Goal: Communication & Community: Answer question/provide support

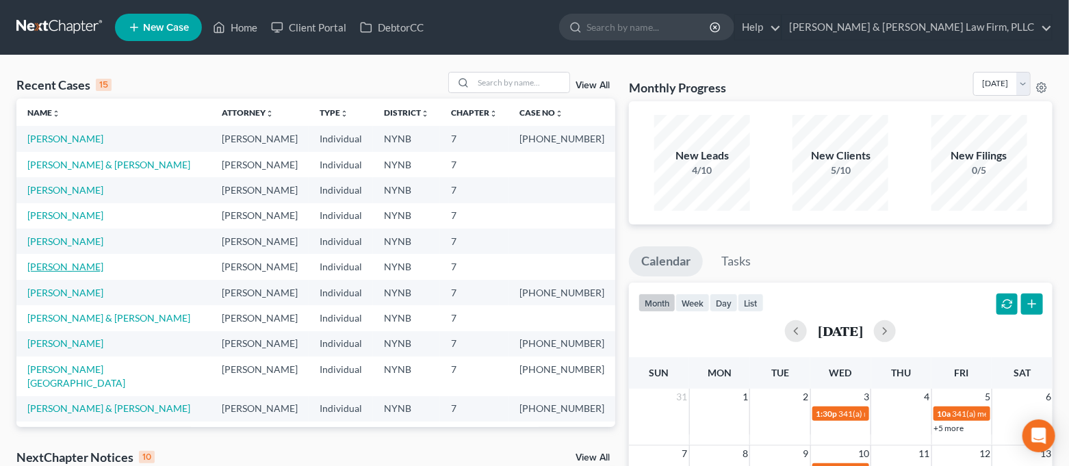
click at [82, 263] on link "[PERSON_NAME]" at bounding box center [65, 267] width 76 height 12
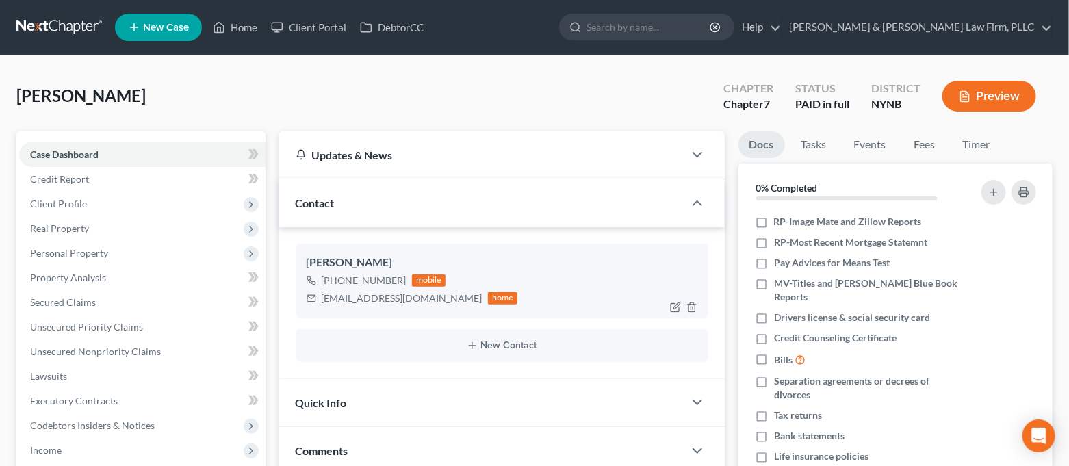
scroll to position [504, 0]
drag, startPoint x: 391, startPoint y: 300, endPoint x: 322, endPoint y: 303, distance: 69.2
click at [322, 303] on div "[EMAIL_ADDRESS][DOMAIN_NAME]" at bounding box center [402, 298] width 161 height 14
copy div "[EMAIL_ADDRESS][DOMAIN_NAME]"
click at [226, 31] on link "Home" at bounding box center [235, 27] width 58 height 25
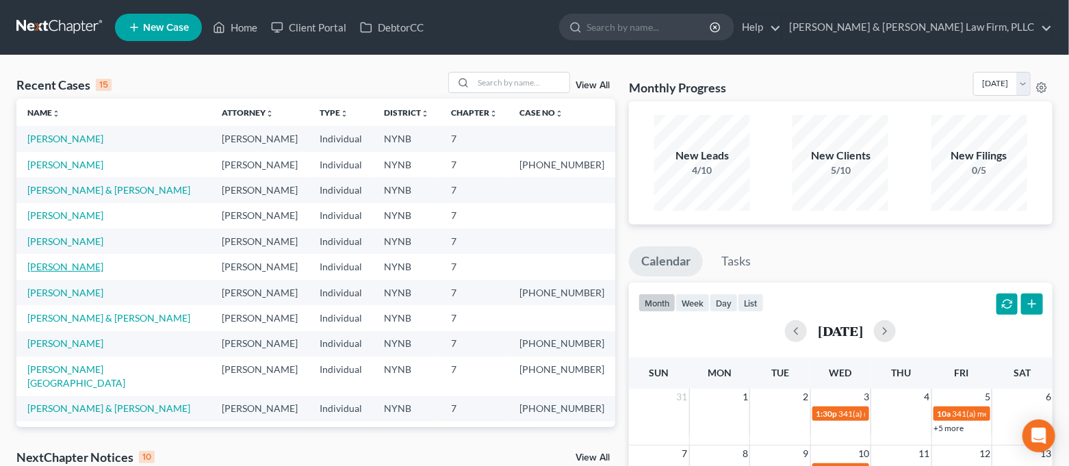
click at [70, 267] on link "[PERSON_NAME]" at bounding box center [65, 267] width 76 height 12
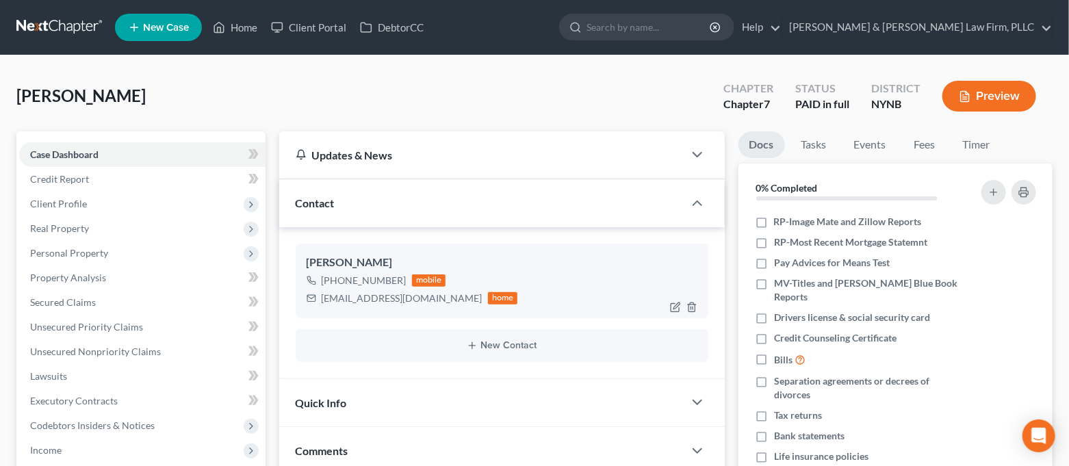
scroll to position [231, 0]
drag, startPoint x: 439, startPoint y: 300, endPoint x: 324, endPoint y: 303, distance: 115.0
click at [324, 303] on div "[EMAIL_ADDRESS][DOMAIN_NAME]" at bounding box center [402, 298] width 161 height 14
copy div "[EMAIL_ADDRESS][DOMAIN_NAME]"
click at [222, 18] on link "Home" at bounding box center [235, 27] width 58 height 25
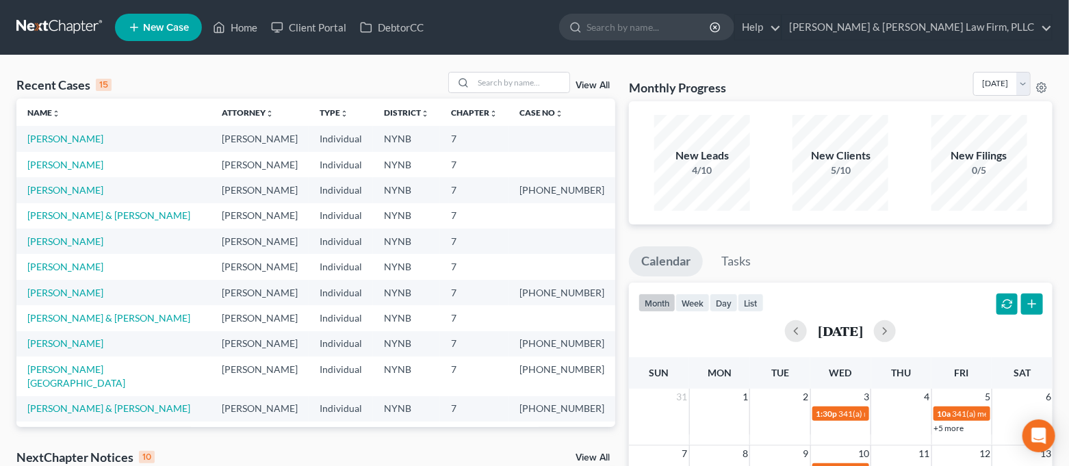
click at [173, 23] on span "New Case" at bounding box center [166, 28] width 46 height 10
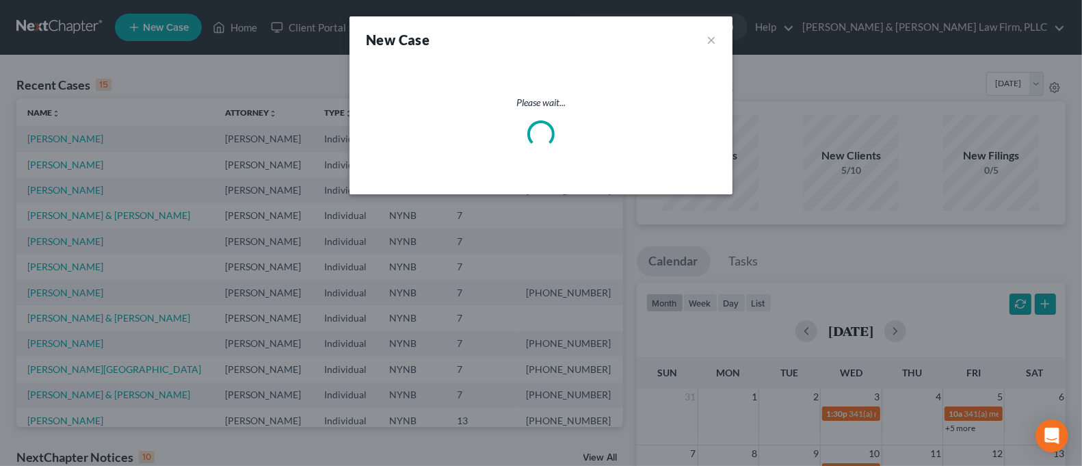
select select "54"
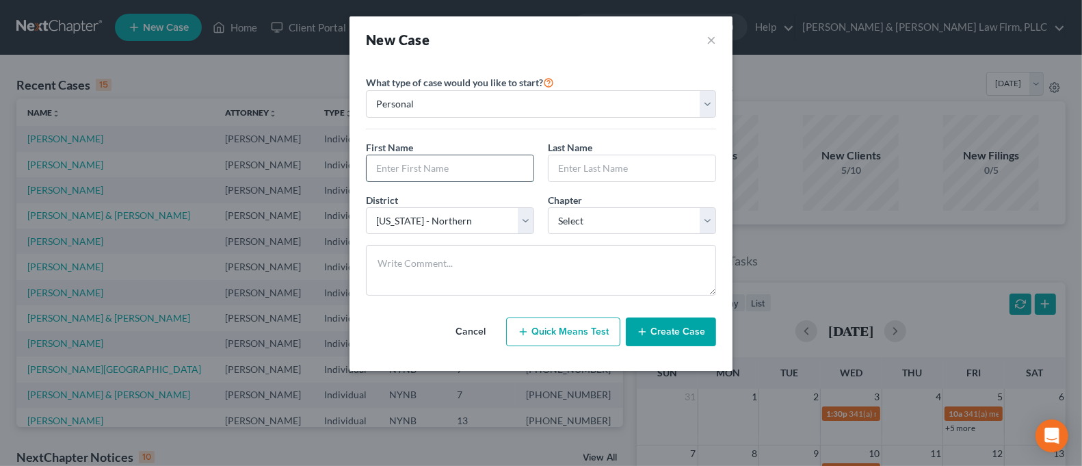
click at [451, 168] on input "text" at bounding box center [450, 168] width 167 height 26
type input "[PERSON_NAME]"
click at [654, 175] on input "text" at bounding box center [632, 168] width 167 height 26
type input "Kirkby"
click at [651, 215] on select "Select 7 11 12 13" at bounding box center [632, 220] width 168 height 27
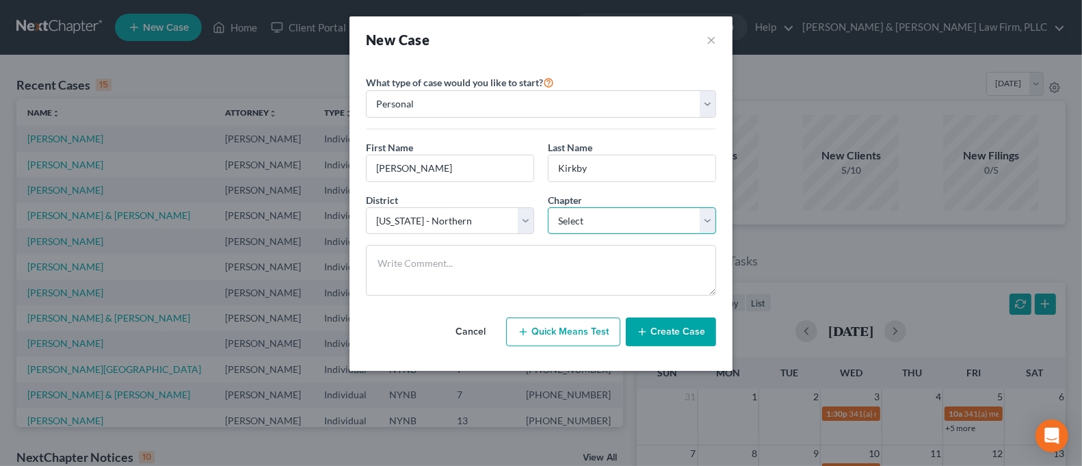
select select "0"
click at [548, 207] on select "Select 7 11 12 13" at bounding box center [632, 220] width 168 height 27
click at [666, 329] on button "Create Case" at bounding box center [671, 331] width 90 height 29
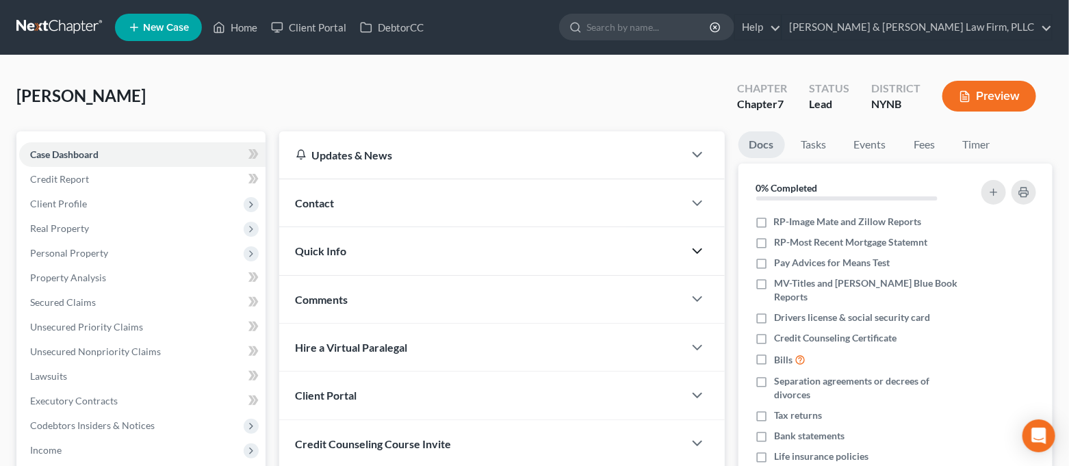
click at [698, 254] on icon "button" at bounding box center [697, 251] width 16 height 16
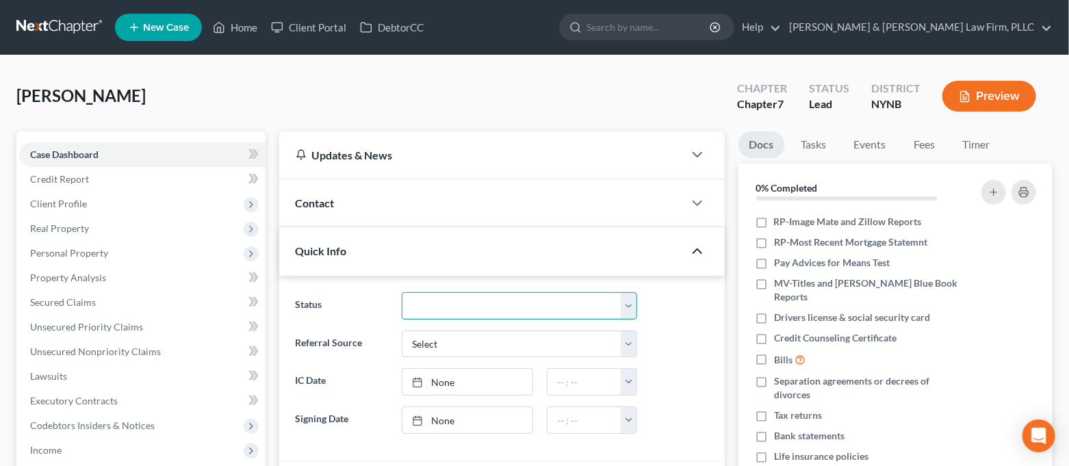
drag, startPoint x: 545, startPoint y: 308, endPoint x: 559, endPoint y: 304, distance: 14.9
click at [545, 308] on select "CLOSED Discharged and Closed Filed and POST-341-Waitinng for Confirmation Filed…" at bounding box center [519, 305] width 235 height 27
select select "6"
click at [402, 292] on select "CLOSED Discharged and Closed Filed and POST-341-Waitinng for Confirmation Filed…" at bounding box center [519, 305] width 235 height 27
click at [697, 202] on icon "button" at bounding box center [697, 203] width 16 height 16
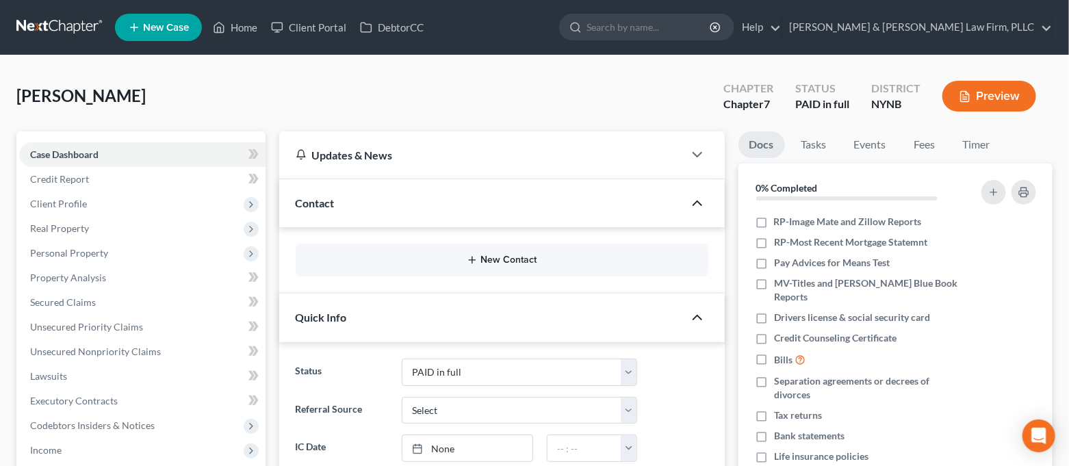
click at [613, 263] on button "New Contact" at bounding box center [502, 260] width 391 height 11
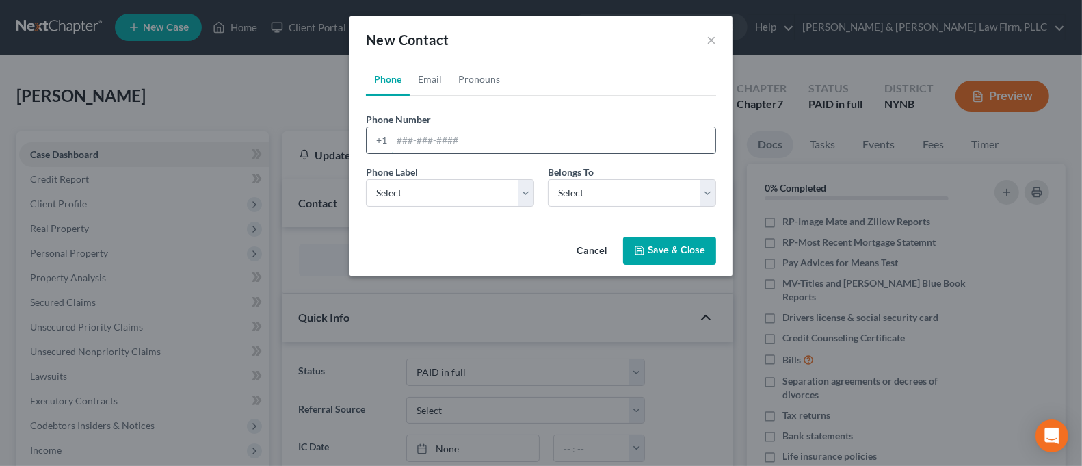
click at [530, 138] on input "tel" at bounding box center [554, 140] width 324 height 26
type input "3154272157"
click at [480, 196] on select "Select Mobile Home Work Other" at bounding box center [450, 192] width 168 height 27
select select "0"
click at [366, 179] on select "Select Mobile Home Work Other" at bounding box center [450, 192] width 168 height 27
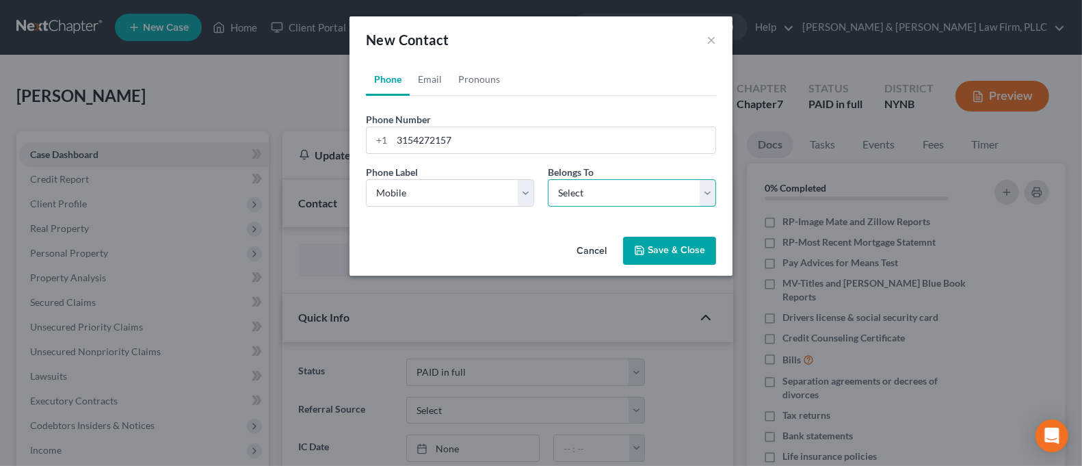
click at [611, 203] on select "Select Client Other" at bounding box center [632, 192] width 168 height 27
select select "0"
click at [548, 179] on select "Select Client Other" at bounding box center [632, 192] width 168 height 27
select select "0"
click at [431, 78] on link "Email" at bounding box center [430, 79] width 40 height 33
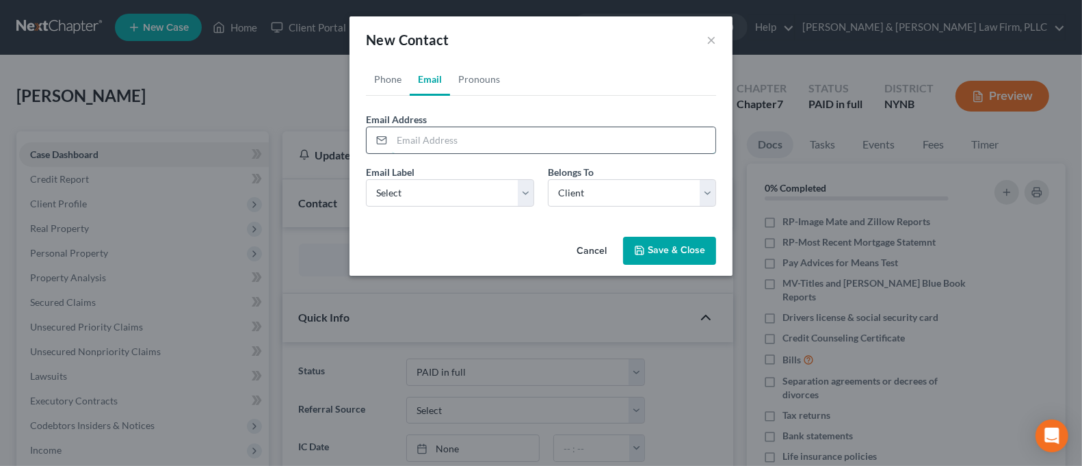
click at [458, 134] on input "email" at bounding box center [554, 140] width 324 height 26
paste input "[EMAIL_ADDRESS][DOMAIN_NAME]"
type input "[EMAIL_ADDRESS][DOMAIN_NAME]"
drag, startPoint x: 523, startPoint y: 196, endPoint x: 515, endPoint y: 202, distance: 9.3
click at [523, 196] on select "Select Home Work Other" at bounding box center [450, 192] width 168 height 27
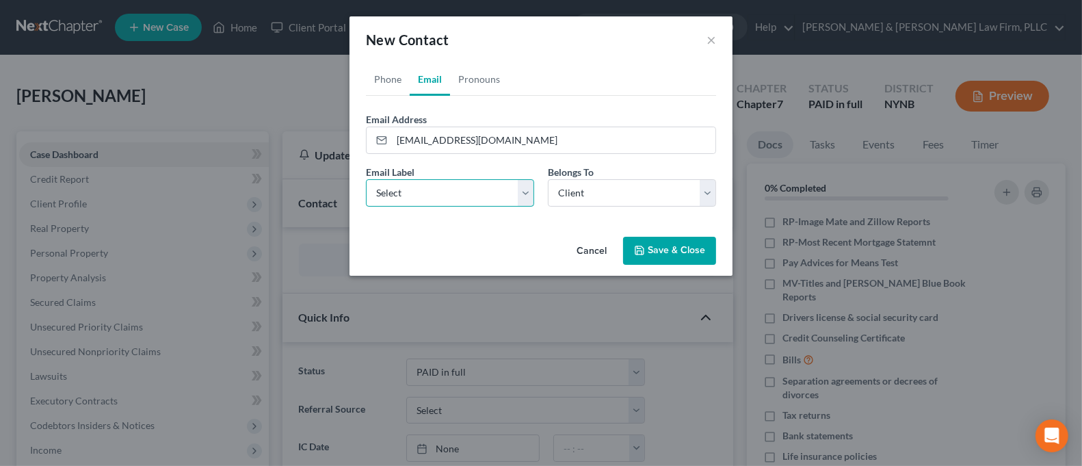
select select "0"
click at [366, 179] on select "Select Home Work Other" at bounding box center [450, 192] width 168 height 27
click at [693, 245] on button "Save & Close" at bounding box center [669, 251] width 93 height 29
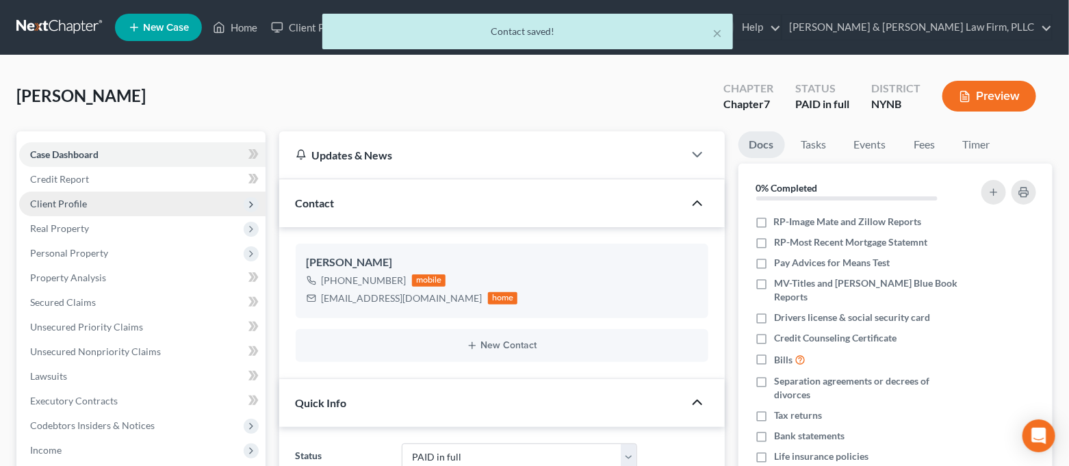
click at [117, 199] on span "Client Profile" at bounding box center [142, 204] width 246 height 25
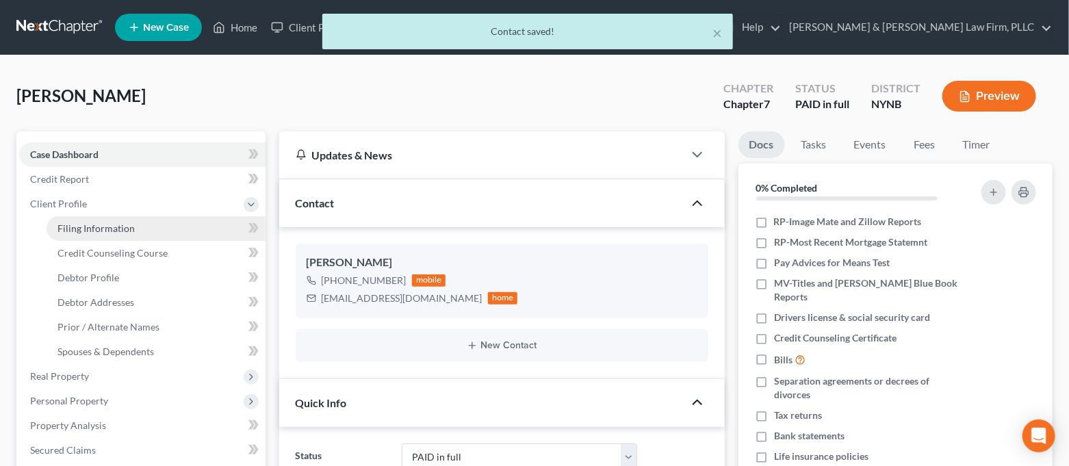
click at [109, 224] on span "Filing Information" at bounding box center [95, 228] width 77 height 12
select select "1"
select select "0"
select select "54"
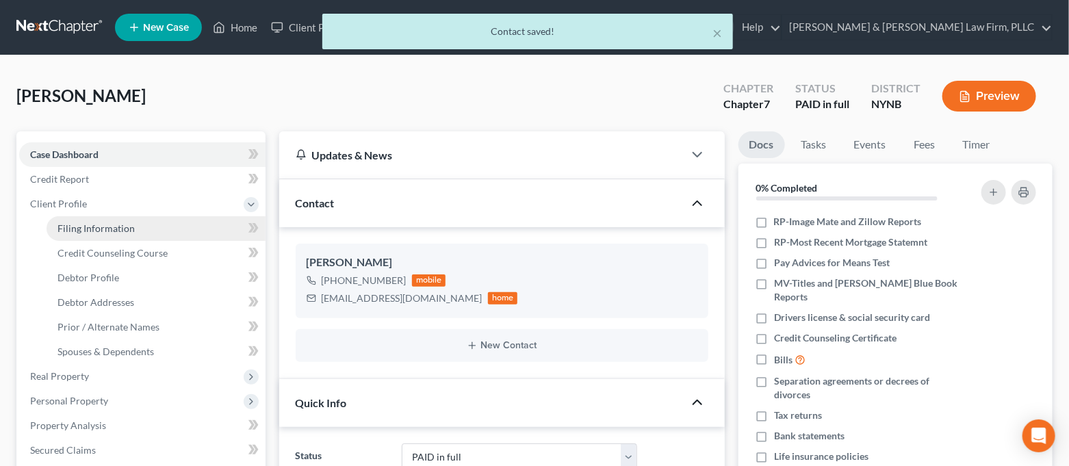
select select "35"
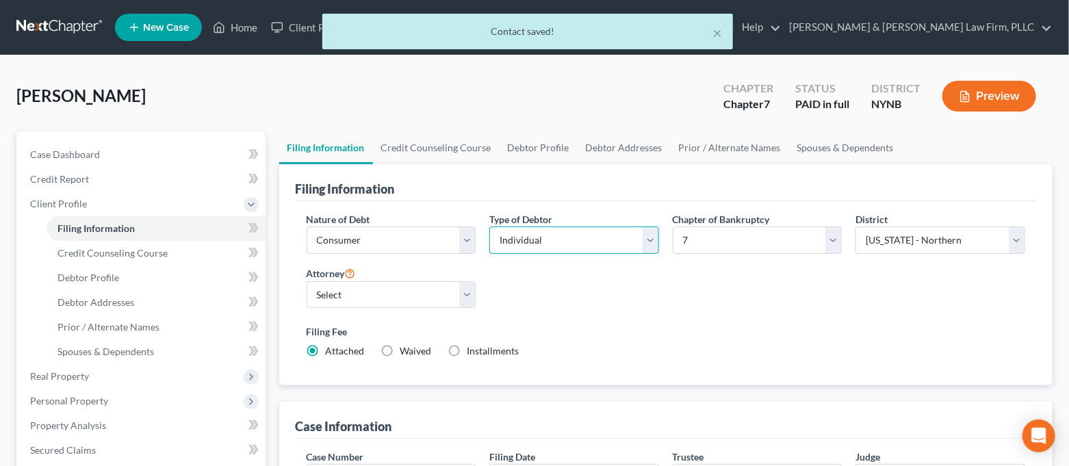
click at [564, 234] on select "Select Individual Joint" at bounding box center [574, 239] width 170 height 27
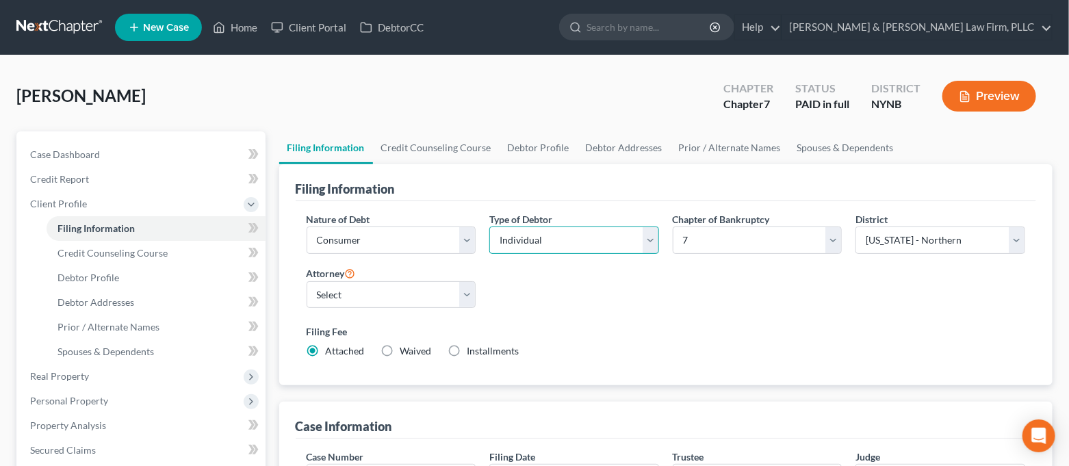
select select "1"
click at [489, 226] on select "Select Individual Joint" at bounding box center [574, 239] width 170 height 27
click at [523, 151] on link "Debtor Profile" at bounding box center [538, 147] width 78 height 33
select select "1"
select select "0"
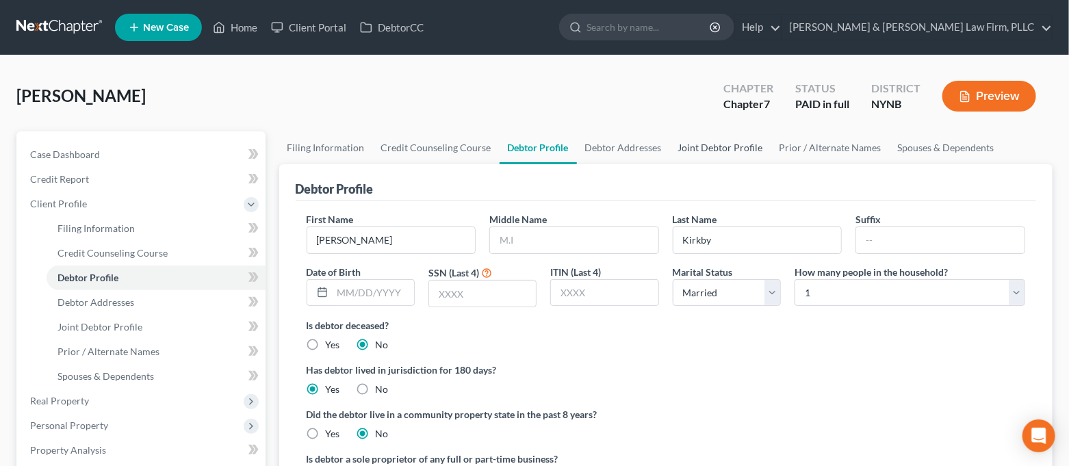
click at [720, 145] on link "Joint Debtor Profile" at bounding box center [720, 147] width 101 height 33
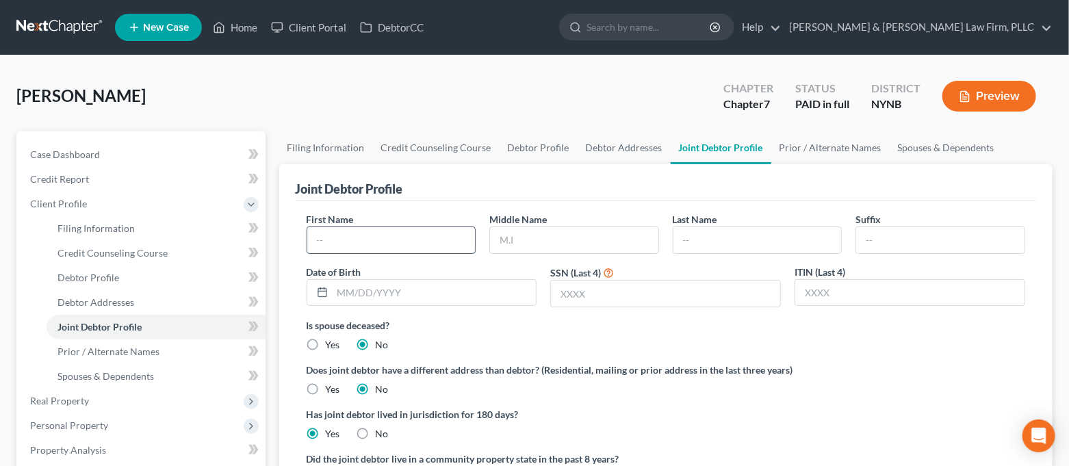
click at [430, 245] on input "text" at bounding box center [391, 240] width 168 height 26
type input "[PERSON_NAME]"
click at [726, 233] on input "text" at bounding box center [757, 240] width 168 height 26
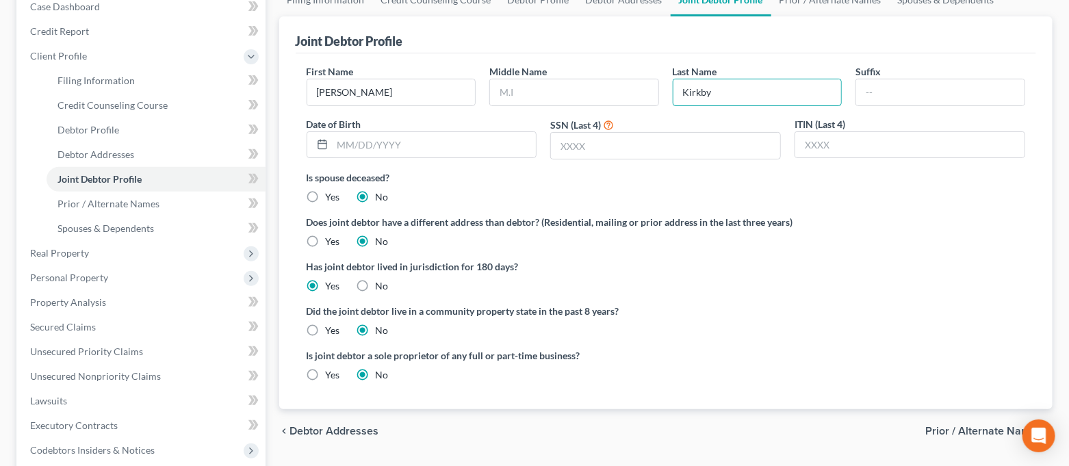
type input "Kirkby"
click at [852, 305] on label "Did the joint debtor live in a community property state in the past 8 years?" at bounding box center [666, 311] width 719 height 14
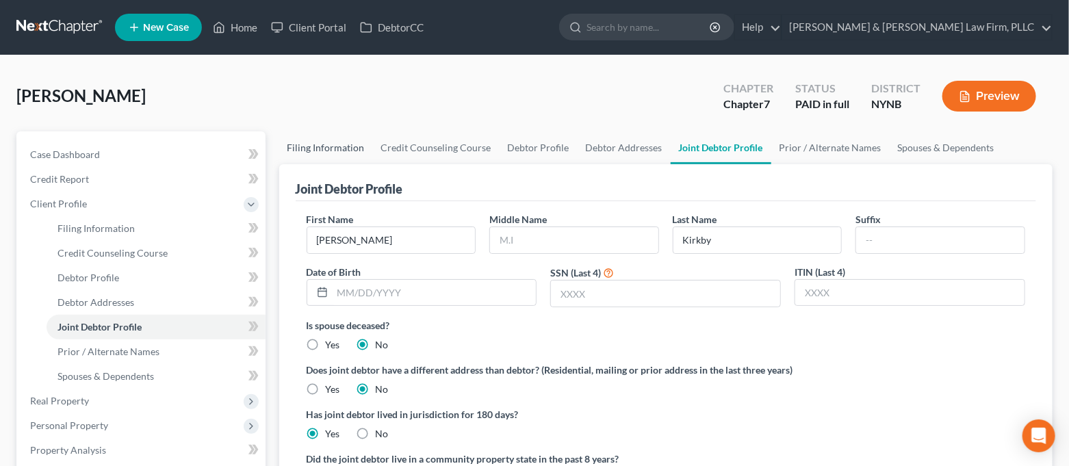
click at [319, 145] on link "Filing Information" at bounding box center [326, 147] width 94 height 33
select select "1"
select select "0"
select select "54"
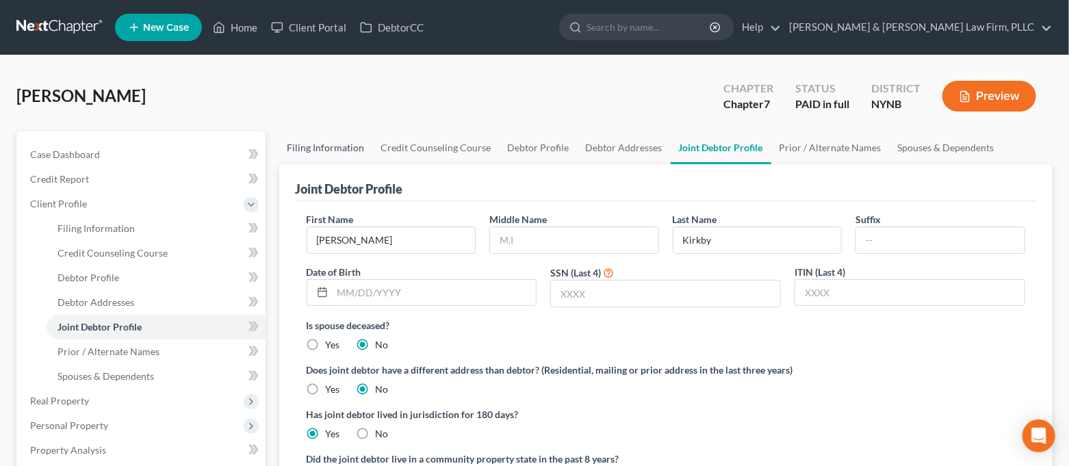
select select "0"
select select "35"
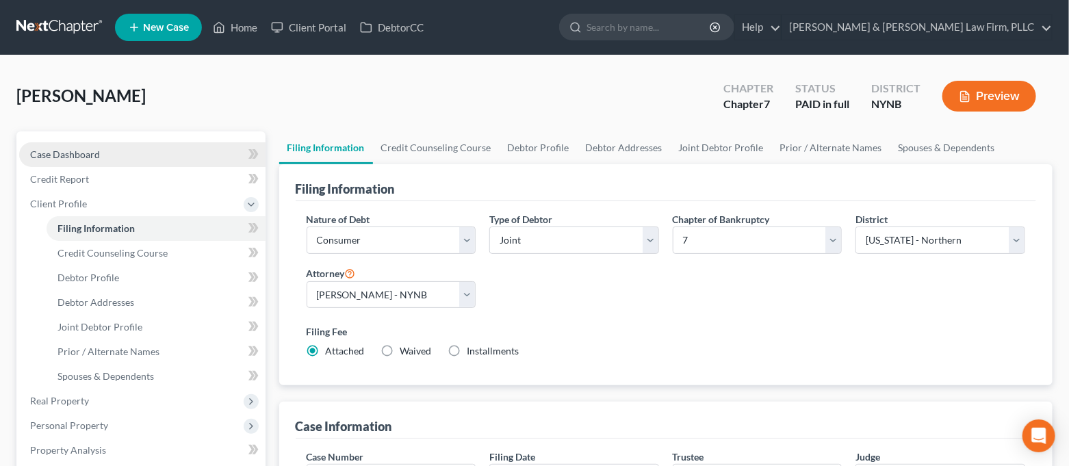
click at [178, 151] on link "Case Dashboard" at bounding box center [142, 154] width 246 height 25
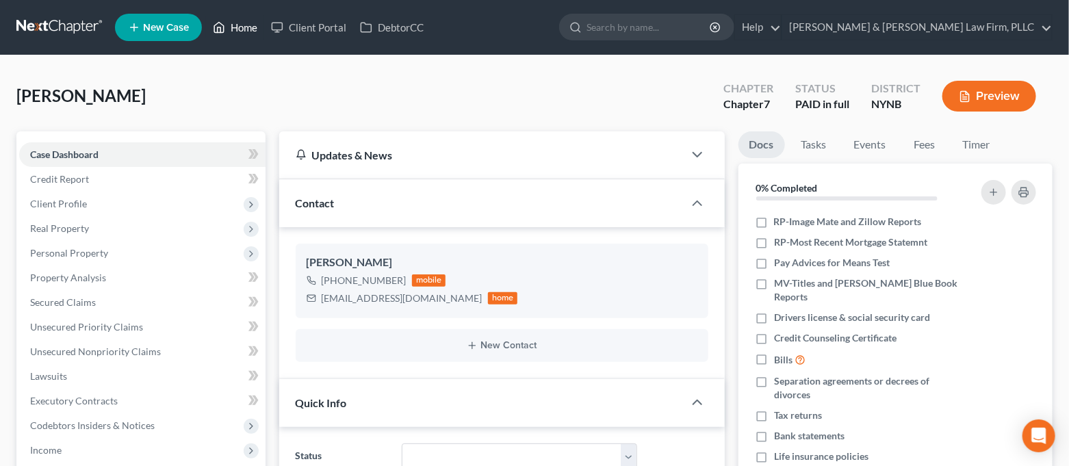
click at [241, 31] on link "Home" at bounding box center [235, 27] width 58 height 25
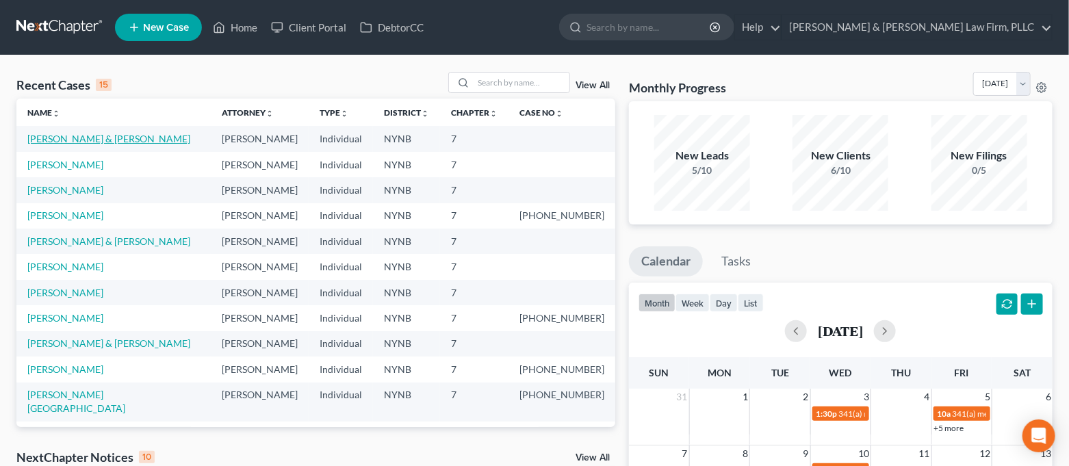
click at [129, 140] on link "[PERSON_NAME] & [PERSON_NAME]" at bounding box center [108, 139] width 163 height 12
select select "6"
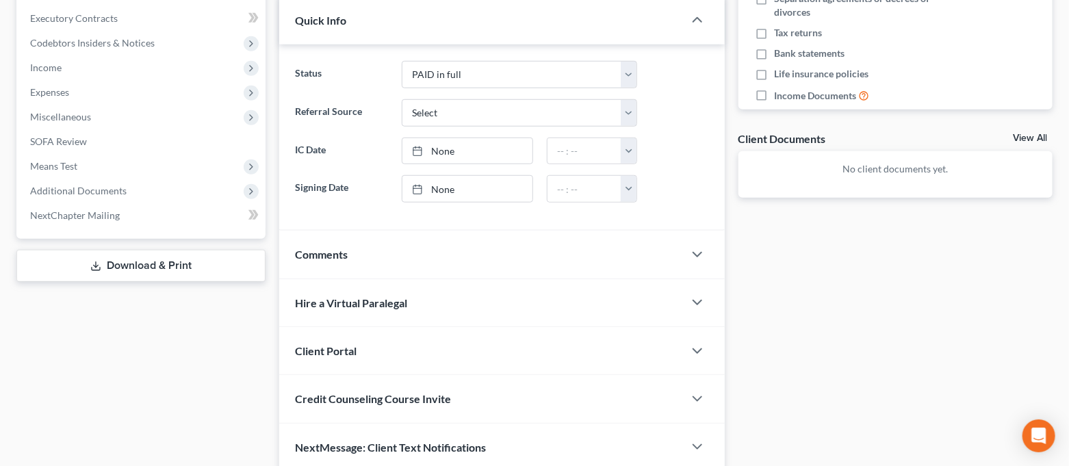
scroll to position [439, 0]
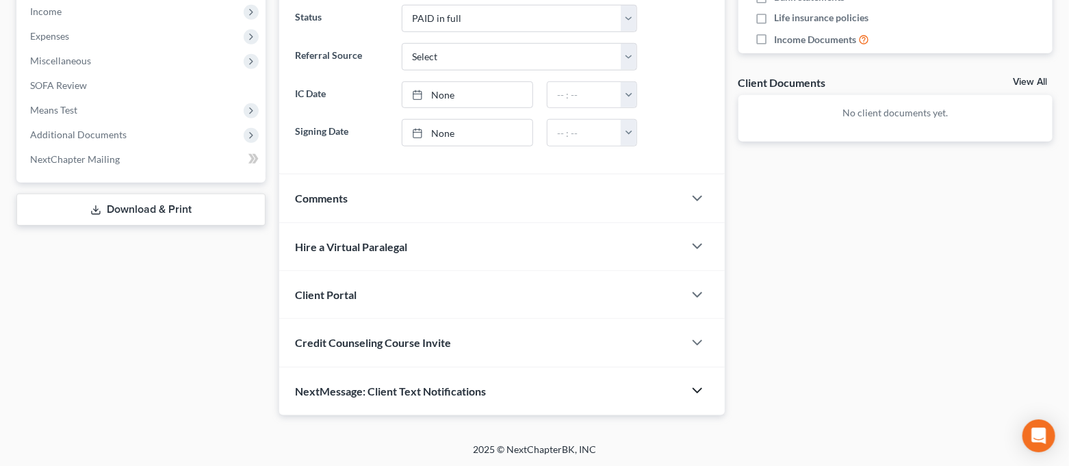
click at [699, 386] on icon "button" at bounding box center [697, 390] width 16 height 16
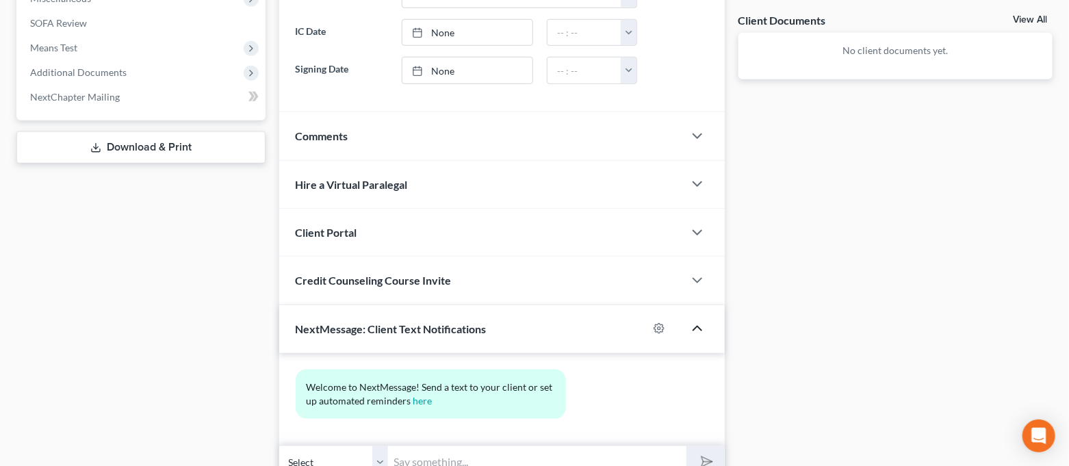
scroll to position [564, 0]
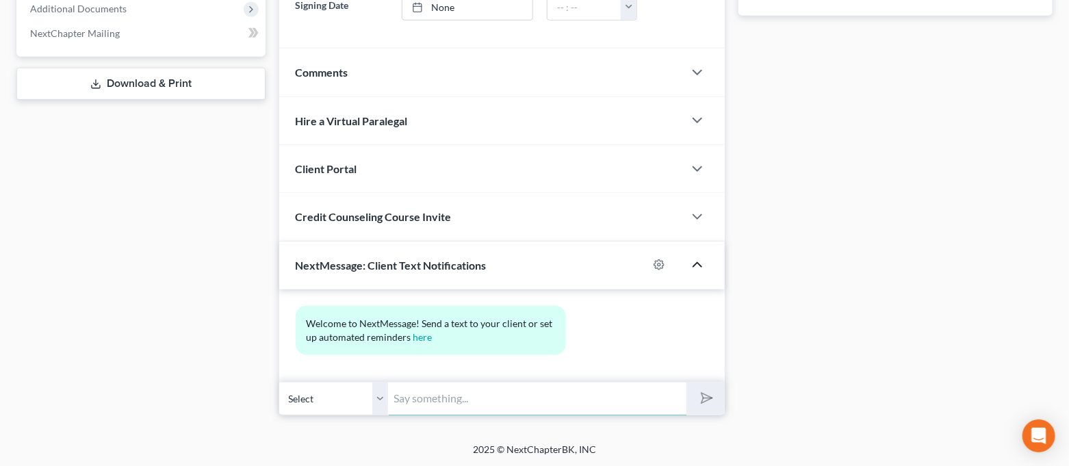
click at [564, 404] on input "text" at bounding box center [538, 399] width 298 height 34
type input "h"
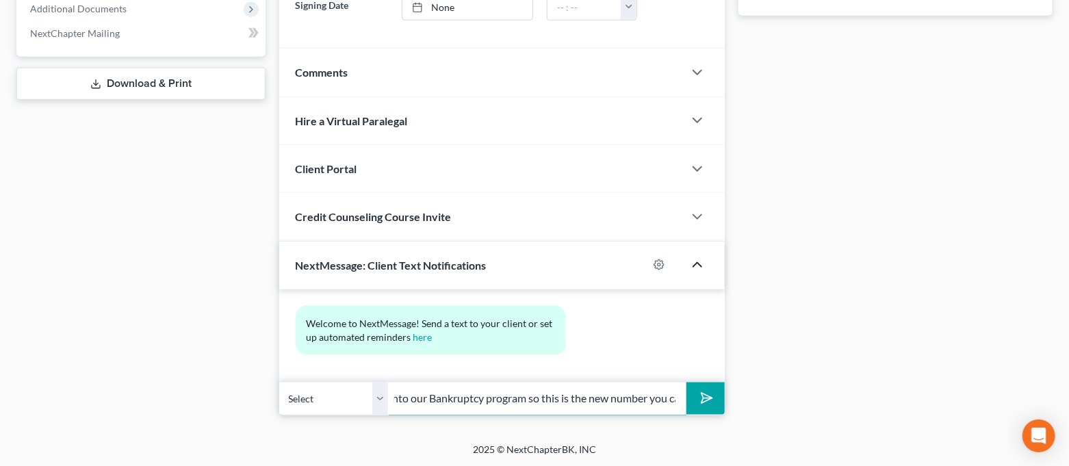
scroll to position [0, 477]
type input "Hi [PERSON_NAME]! This is [PERSON_NAME] from [PERSON_NAME] Law Firm. I just put…"
click at [1053, 434] on div "Open Intercom Messenger" at bounding box center [1039, 436] width 36 height 36
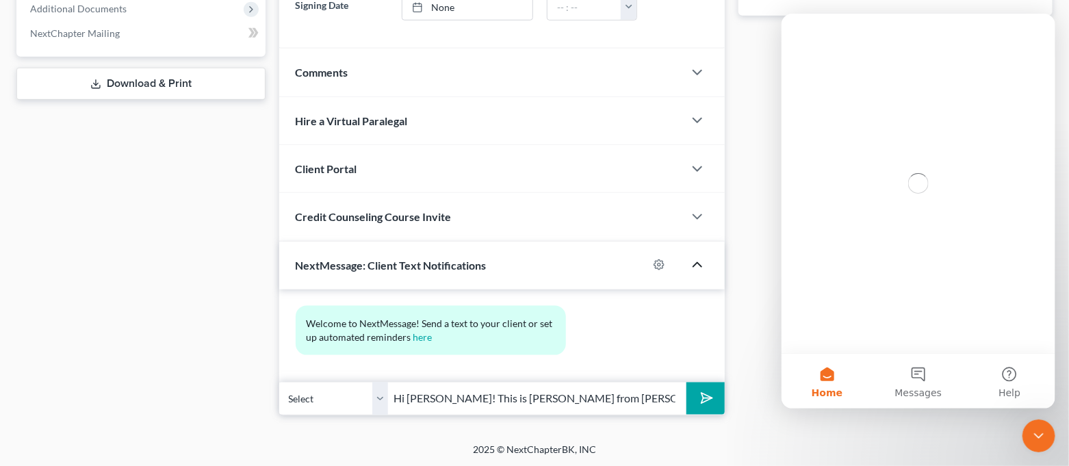
scroll to position [0, 0]
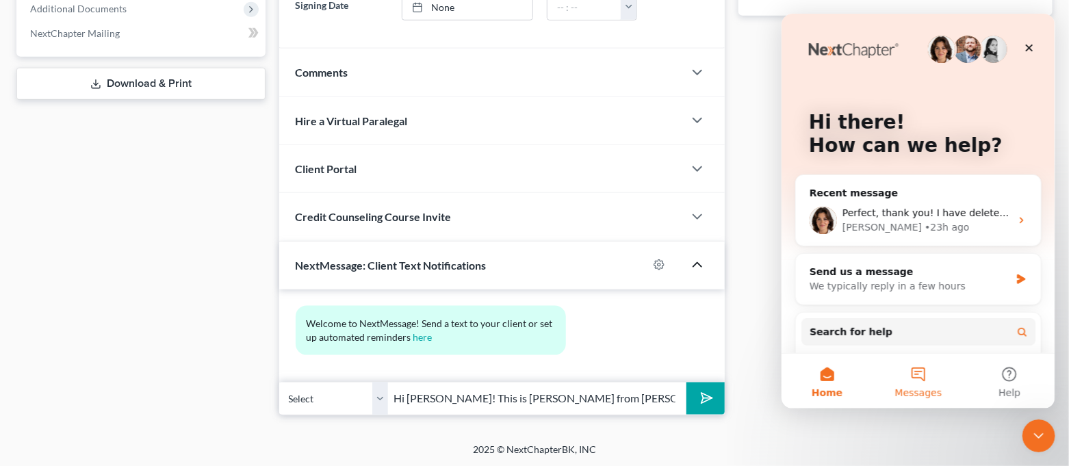
click at [907, 369] on button "Messages" at bounding box center [917, 381] width 91 height 55
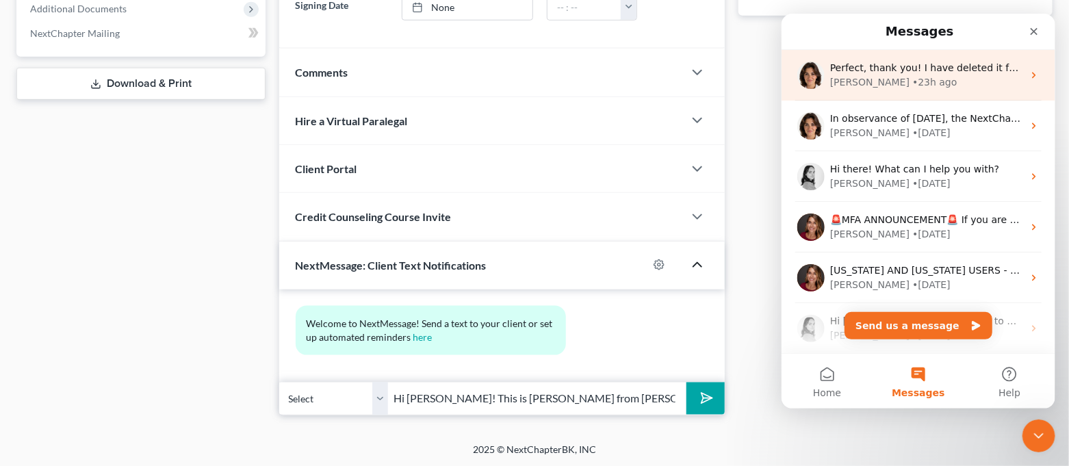
click at [929, 93] on div "Perfect, thank you! I have deleted it for you [PERSON_NAME] • 23h ago" at bounding box center [918, 75] width 274 height 51
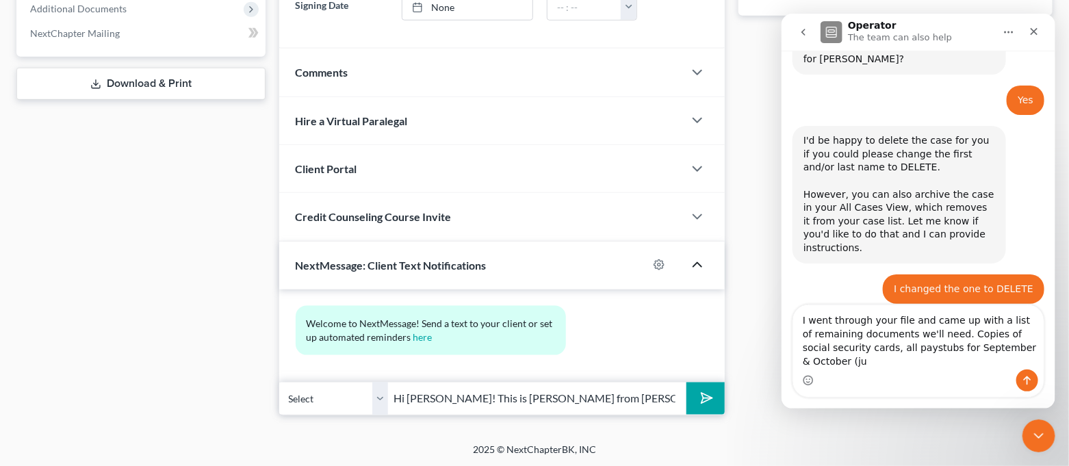
scroll to position [548, 0]
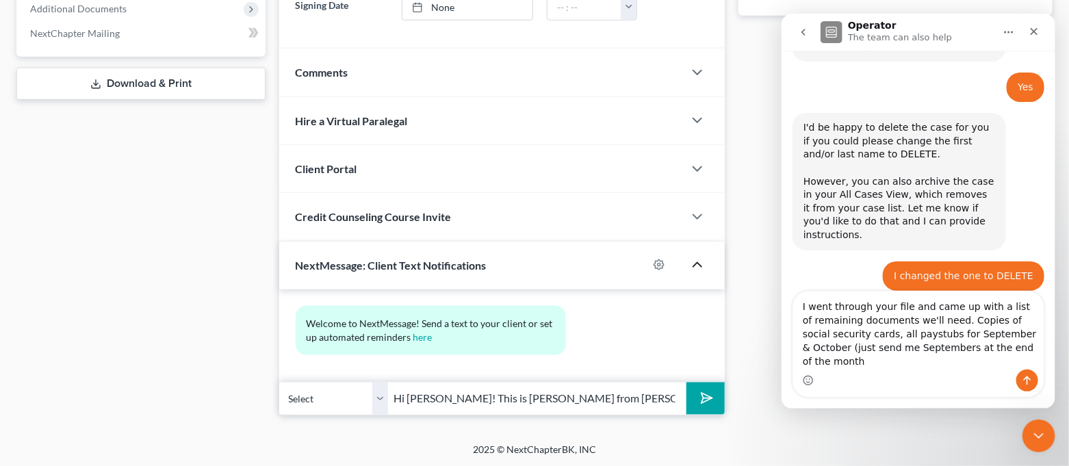
click at [1016, 360] on textarea "I went through your file and came up with a list of remaining documents we'll n…" at bounding box center [917, 330] width 250 height 78
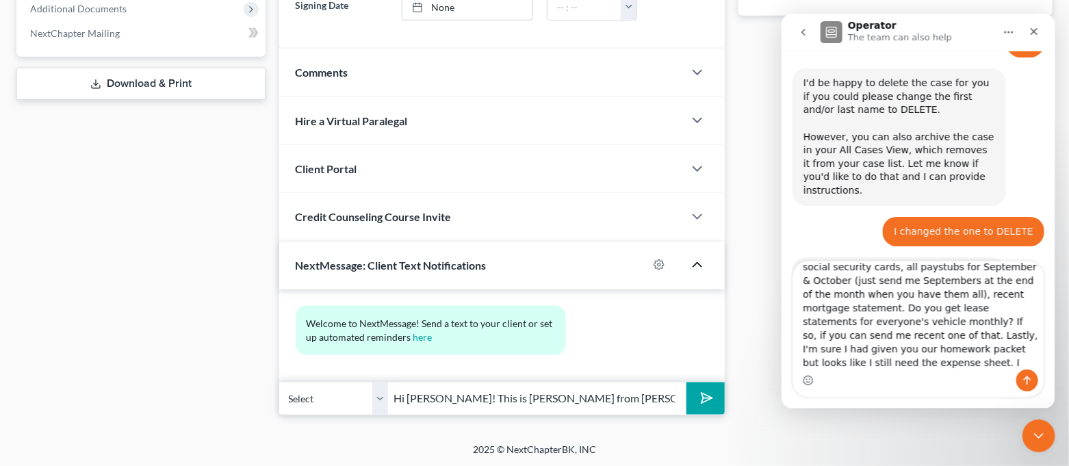
scroll to position [0, 0]
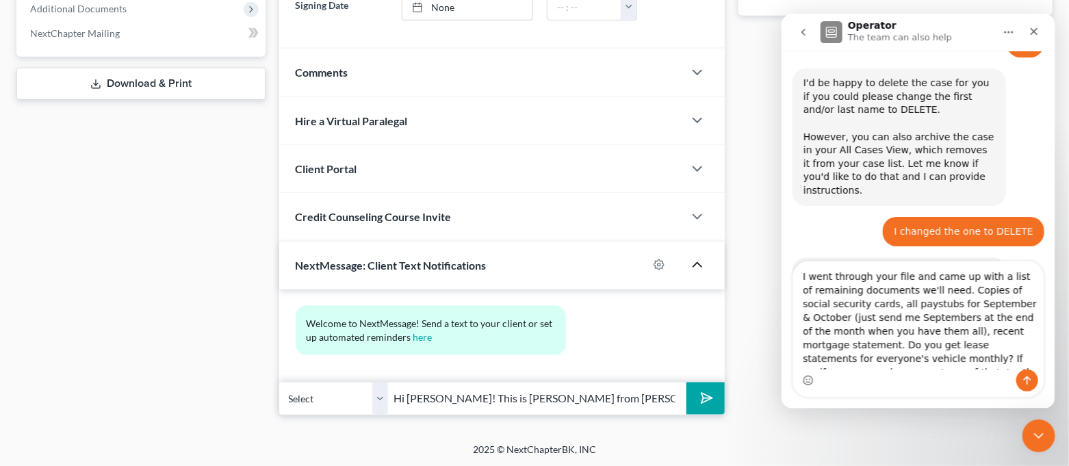
drag, startPoint x: 799, startPoint y: 276, endPoint x: 860, endPoint y: 304, distance: 66.8
click at [860, 304] on textarea "I went through your file and came up with a list of remaining documents we'll n…" at bounding box center [917, 315] width 250 height 108
type textarea "I went through your file and came up with a list of remaining documents we'll n…"
click at [714, 401] on button "submit" at bounding box center [705, 398] width 38 height 32
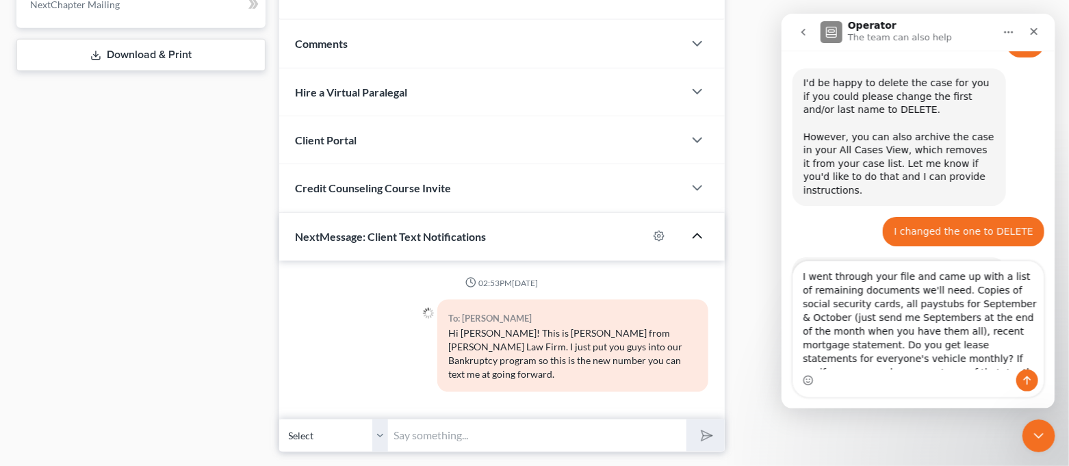
scroll to position [616, 0]
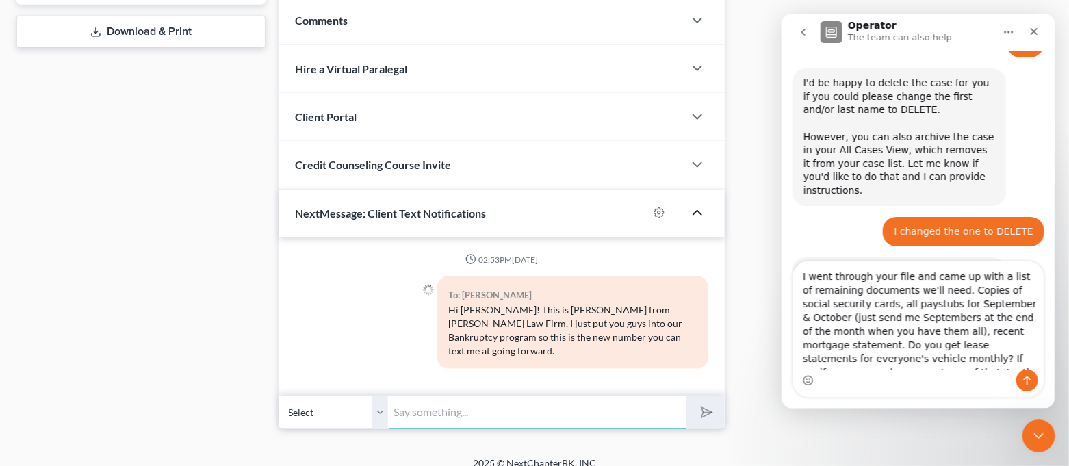
click at [589, 395] on input "text" at bounding box center [538, 412] width 298 height 34
paste input "I went through your file and came up with a list of remaining documents we'll n…"
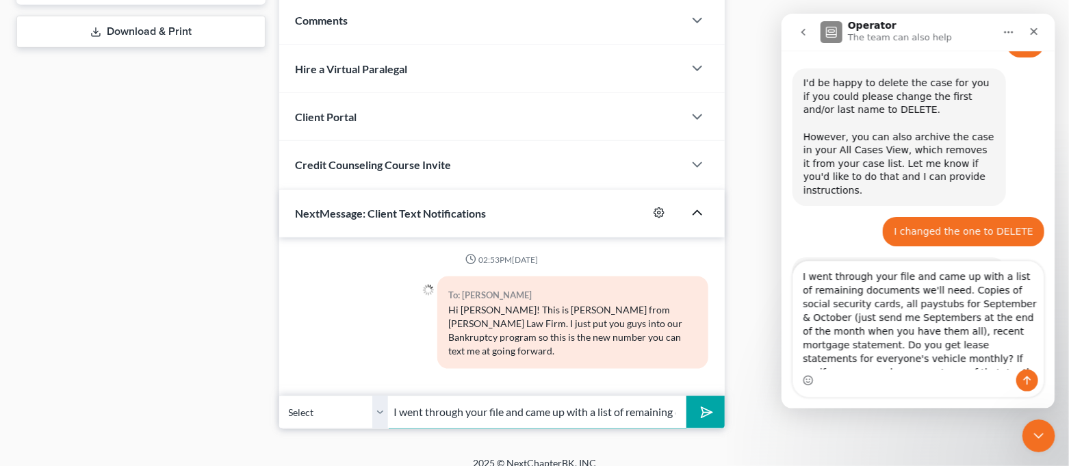
scroll to position [0, 255]
type input "I went through your file and came up with a list of remaining documents we'll n…"
click at [696, 403] on icon "submit" at bounding box center [703, 412] width 19 height 19
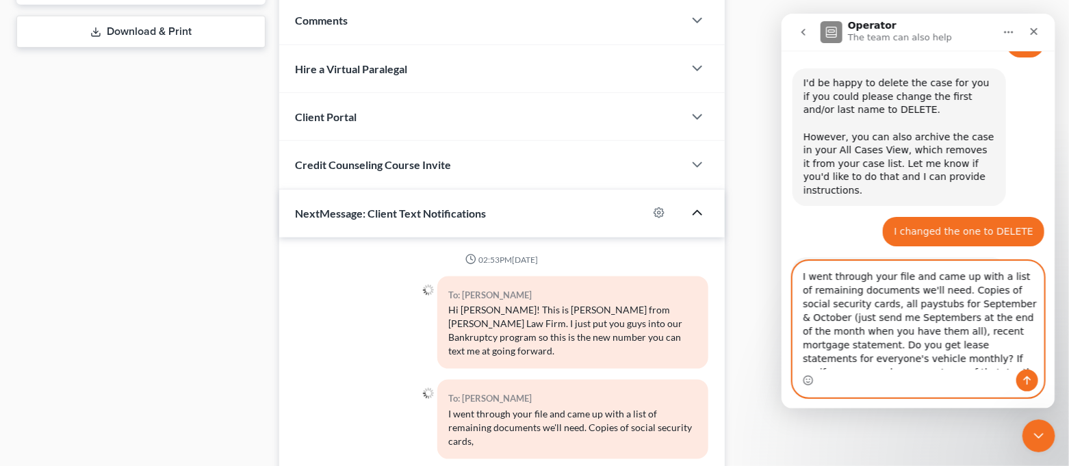
drag, startPoint x: 864, startPoint y: 304, endPoint x: 845, endPoint y: 346, distance: 45.9
click at [845, 346] on textarea "I went through your file and came up with a list of remaining documents we'll n…" at bounding box center [917, 315] width 250 height 108
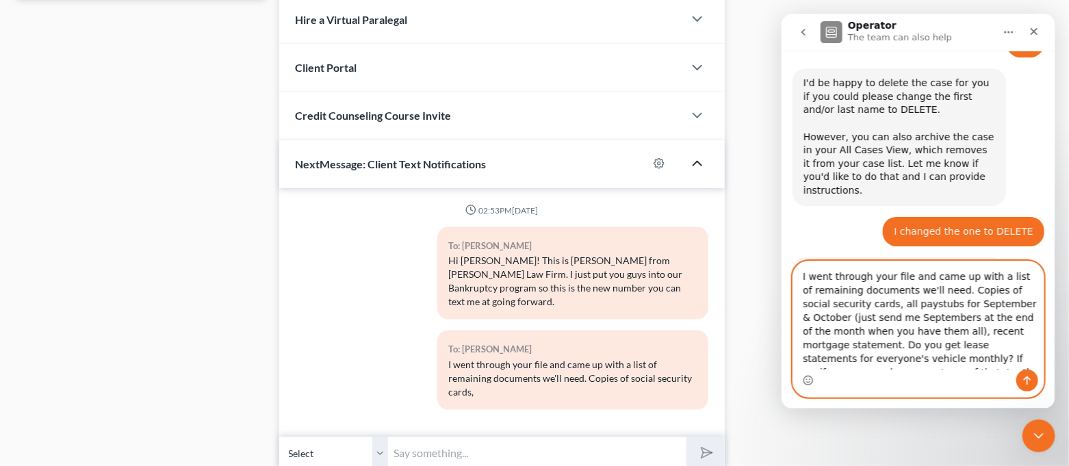
scroll to position [693, 0]
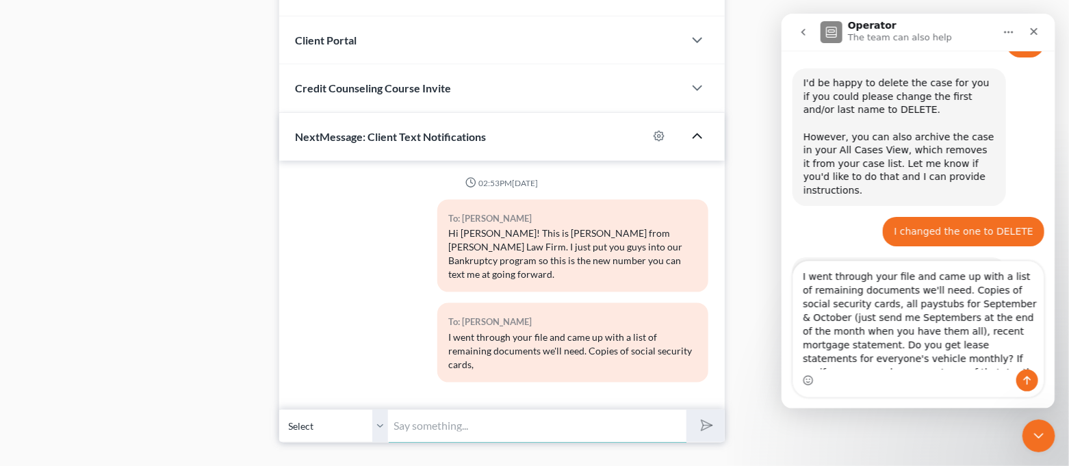
paste input "all paystubs for September & October (just send me Septembers at the end of the…"
type input "all paystubs for September & October (just send me Septembers at the end of the…"
click at [709, 416] on icon "submit" at bounding box center [703, 425] width 19 height 19
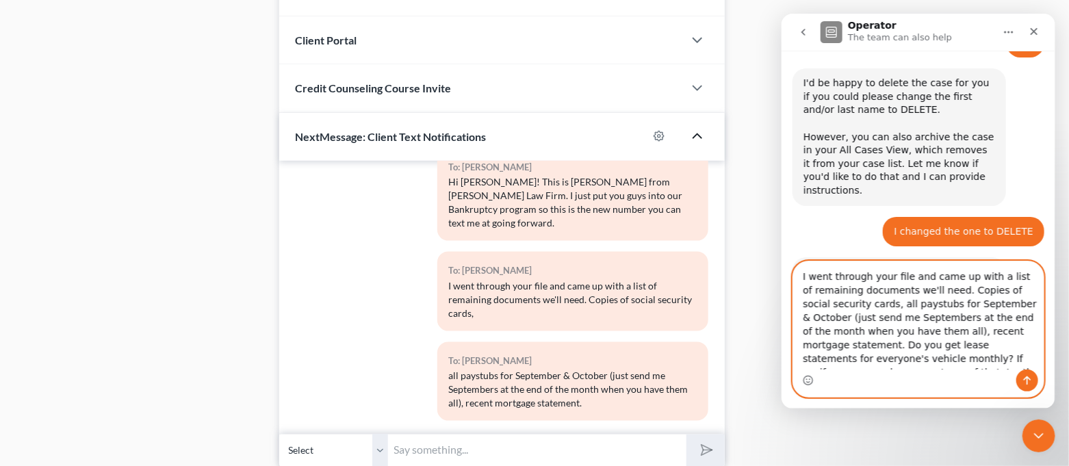
scroll to position [79, 0]
drag, startPoint x: 848, startPoint y: 344, endPoint x: 915, endPoint y: 307, distance: 76.0
click at [915, 307] on textarea "I went through your file and came up with a list of remaining documents we'll n…" at bounding box center [917, 315] width 250 height 108
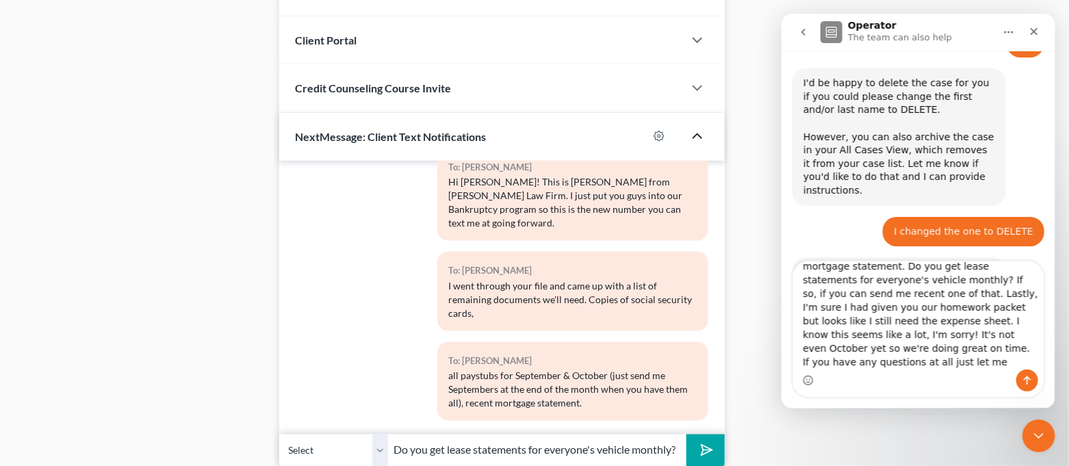
scroll to position [0, 460]
type input "Do you get lease statements for everyone's vehicle monthly? If so, if you can s…"
click at [717, 452] on button "submit" at bounding box center [705, 450] width 38 height 32
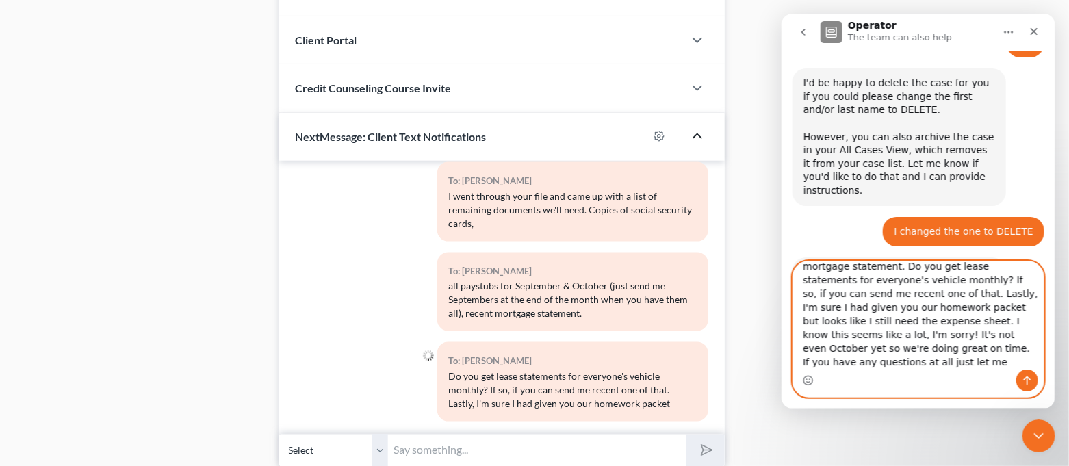
click at [922, 315] on textarea "I went through your file and came up with a list of remaining documents we'll n…" at bounding box center [917, 315] width 250 height 108
drag, startPoint x: 914, startPoint y: 308, endPoint x: 879, endPoint y: 339, distance: 46.5
click at [879, 339] on textarea "I went through your file and came up with a list of remaining documents we'll n…" at bounding box center [917, 315] width 250 height 108
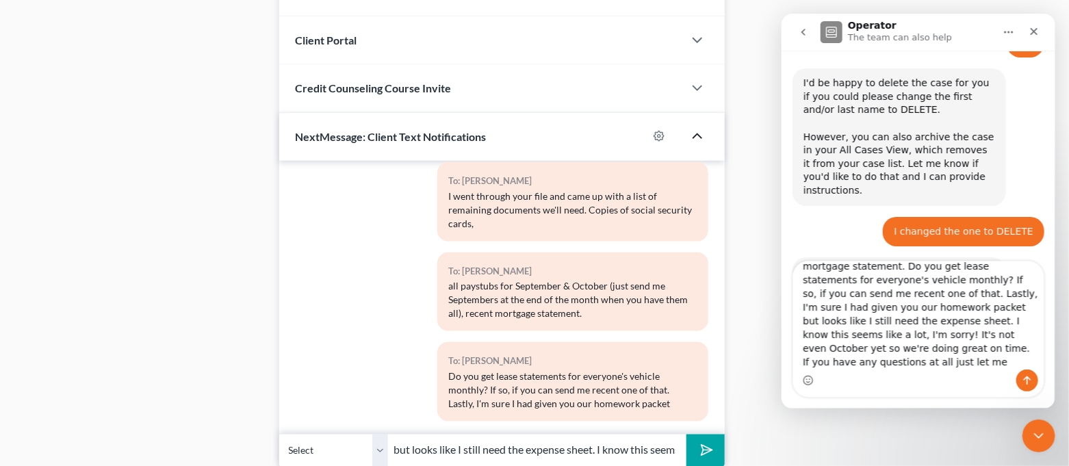
scroll to position [0, 160]
type input "but looks like I still need the expense sheet. I know this seems like a lot, I'…"
click at [707, 446] on polygon "submit" at bounding box center [704, 451] width 16 height 16
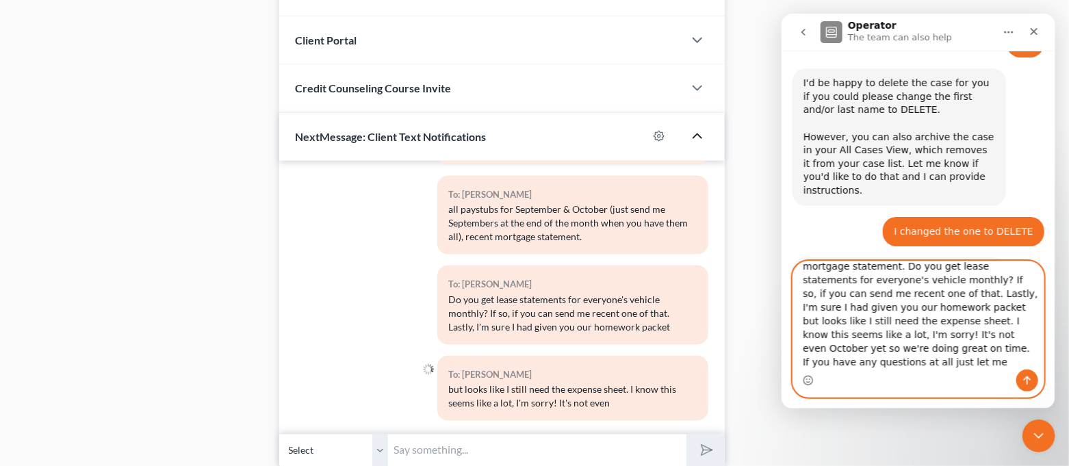
drag, startPoint x: 883, startPoint y: 335, endPoint x: 921, endPoint y: 365, distance: 49.1
click at [921, 365] on textarea "I went through your file and came up with a list of remaining documents we'll n…" at bounding box center [917, 315] width 250 height 108
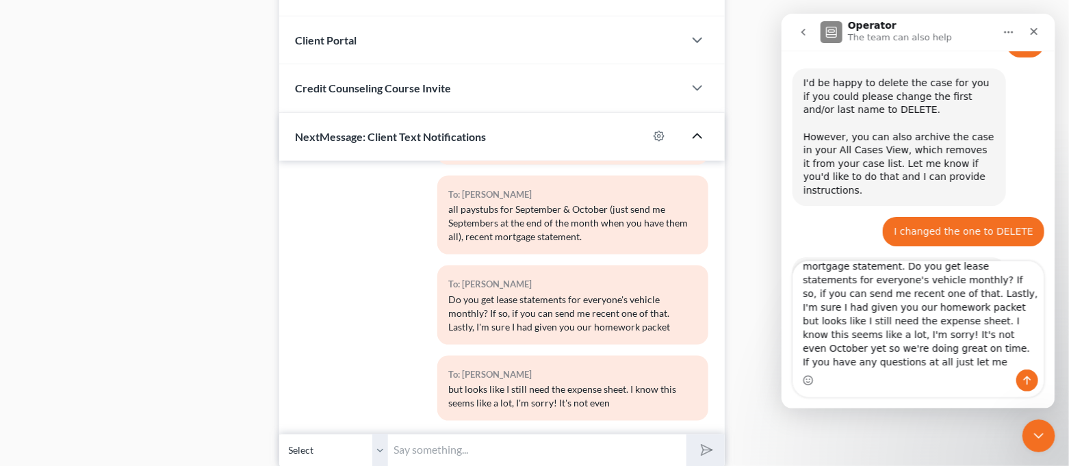
paste input "October yet so we're doing great on time. If you have any questions at all just…"
type input "October yet so we're doing great on time. If you have any questions at all just…"
click at [702, 456] on icon "submit" at bounding box center [703, 450] width 19 height 19
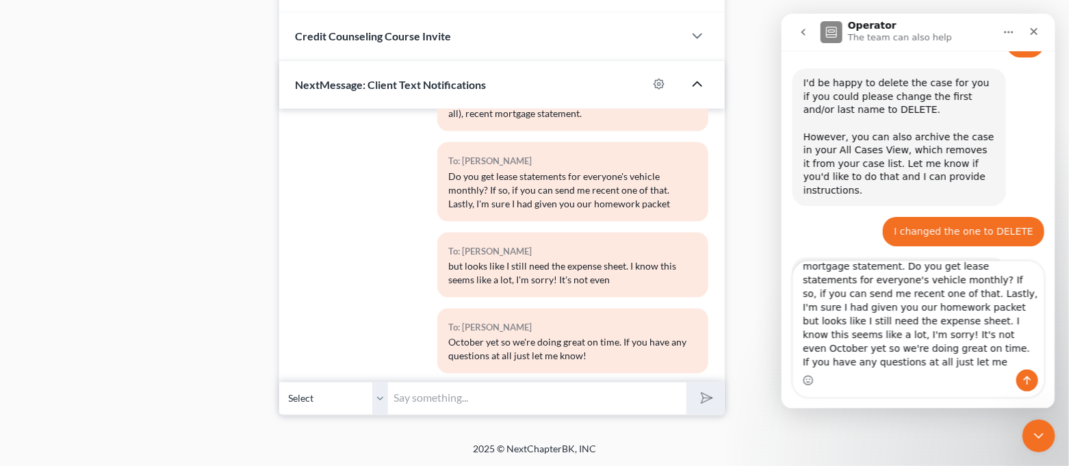
scroll to position [293, 0]
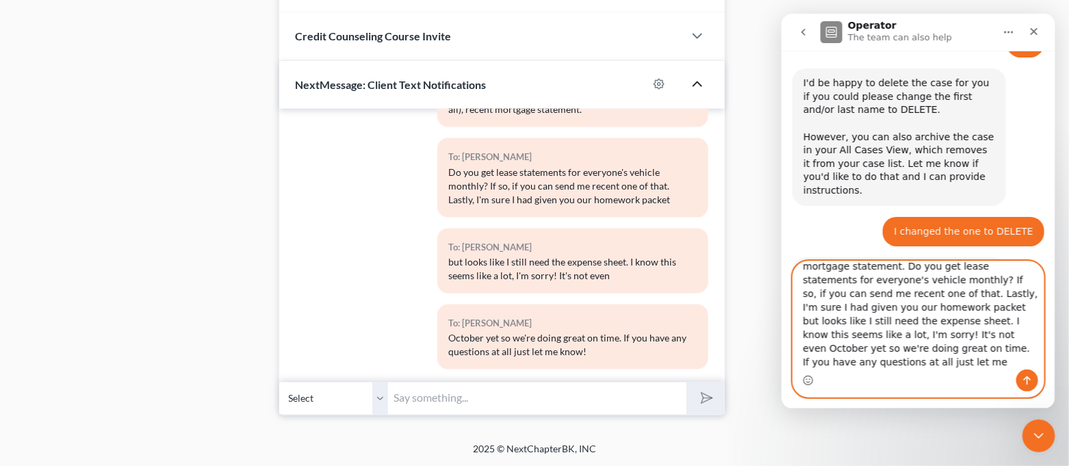
click at [857, 359] on textarea "I went through your file and came up with a list of remaining documents we'll n…" at bounding box center [917, 315] width 250 height 108
drag, startPoint x: 844, startPoint y: 367, endPoint x: 786, endPoint y: 232, distance: 146.8
click at [786, 232] on div "Have a quick question or need help finding something? Send us a chat! 😀 Standar…" at bounding box center [918, 230] width 274 height 358
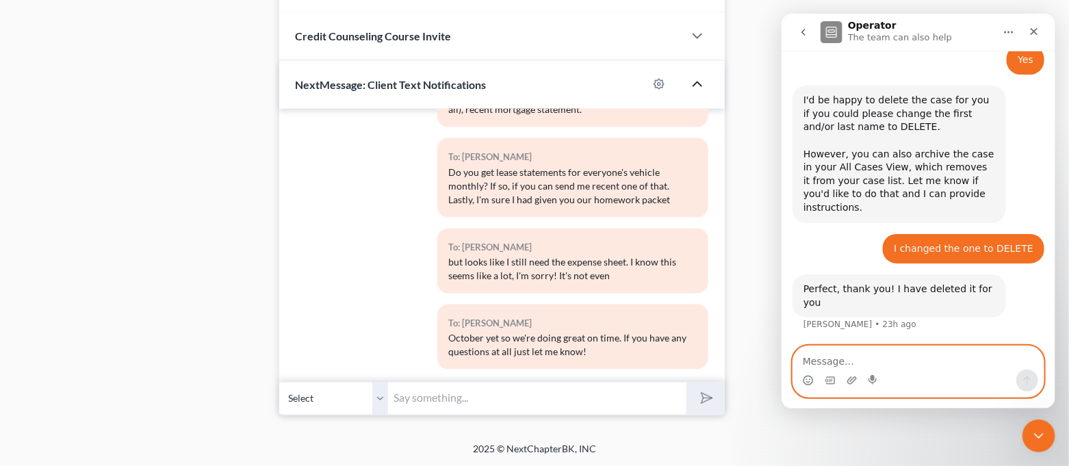
scroll to position [507, 0]
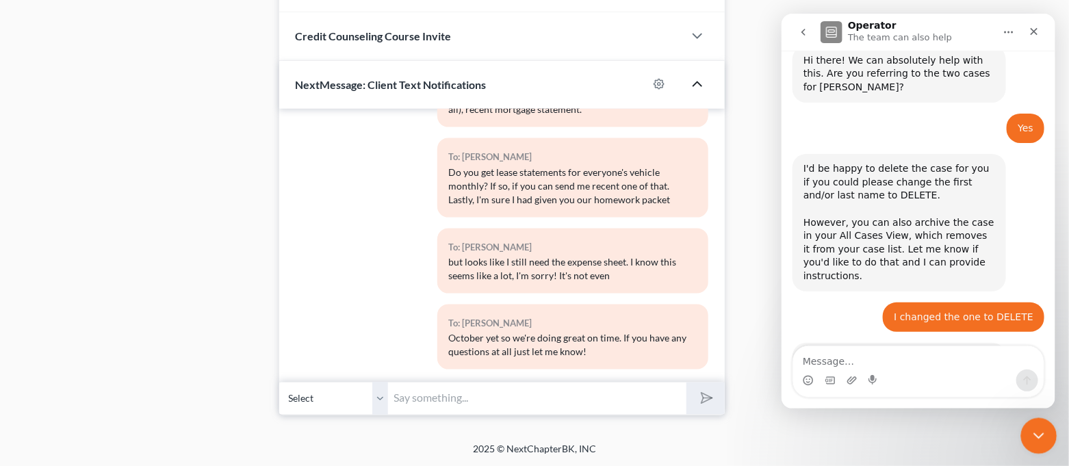
click at [1039, 439] on icon "Close Intercom Messenger" at bounding box center [1036, 434] width 16 height 16
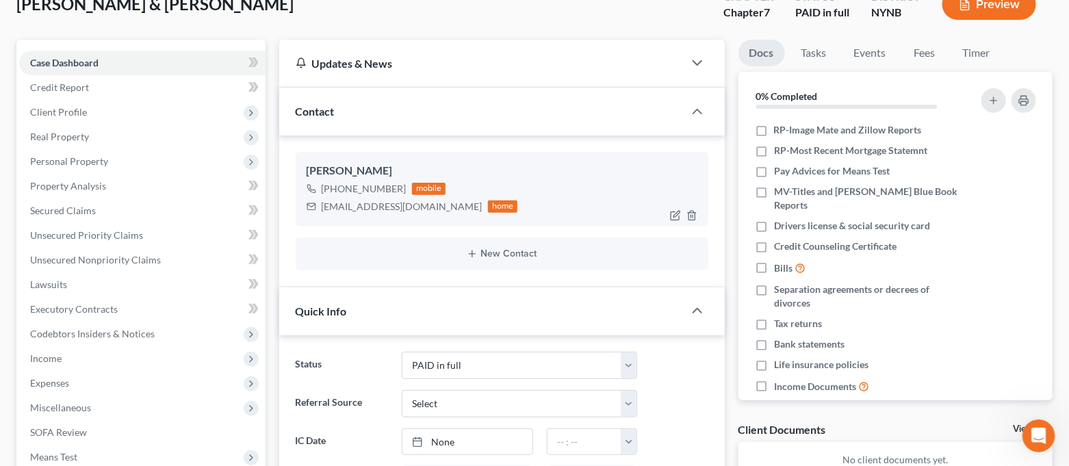
scroll to position [0, 0]
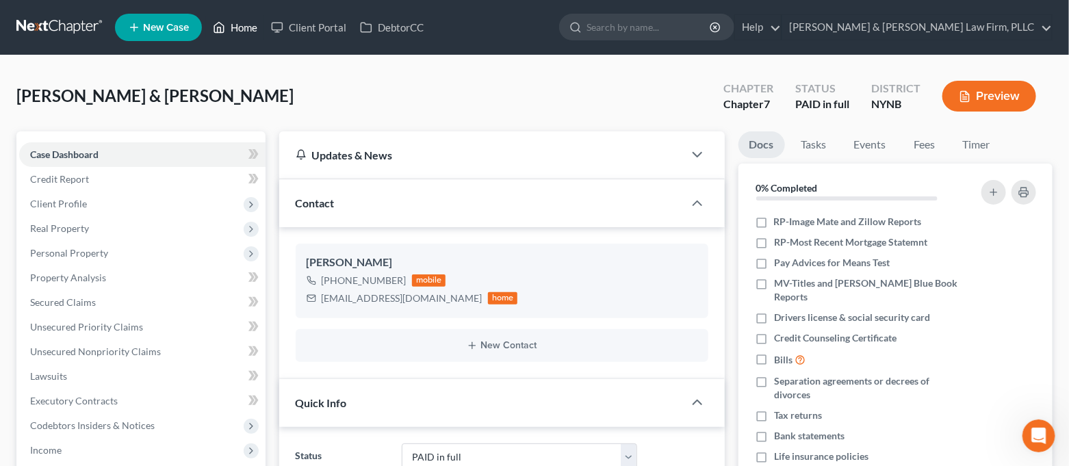
click at [254, 31] on link "Home" at bounding box center [235, 27] width 58 height 25
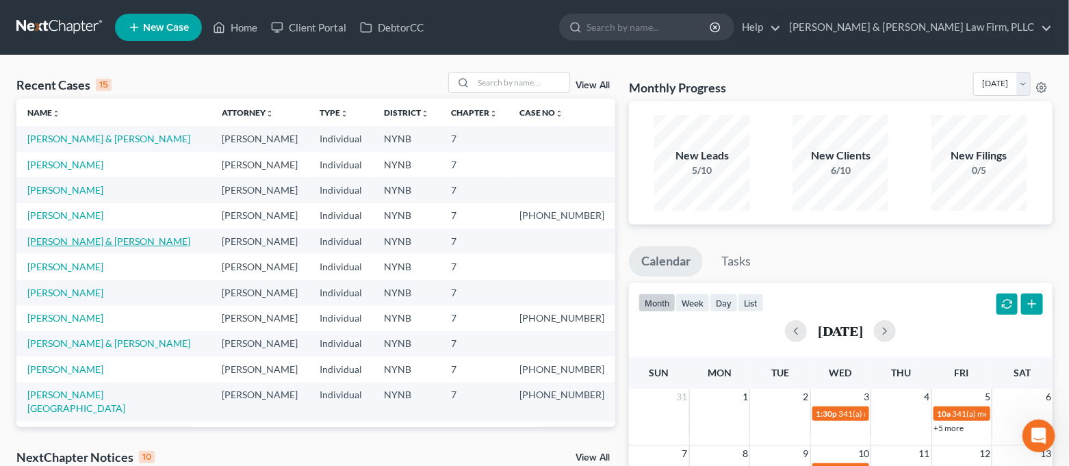
click at [142, 237] on link "[PERSON_NAME] & [PERSON_NAME]" at bounding box center [108, 241] width 163 height 12
select select "6"
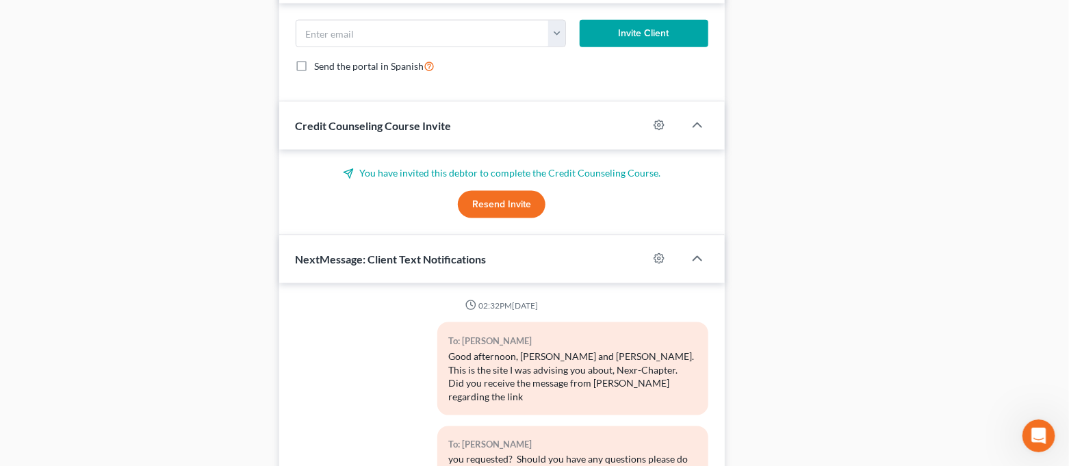
scroll to position [890, 0]
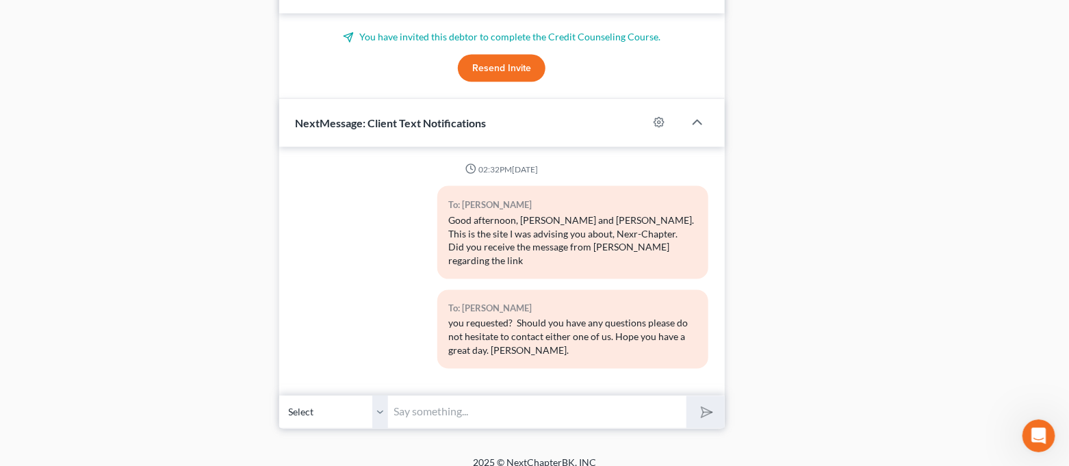
click at [521, 398] on input "text" at bounding box center [538, 412] width 298 height 34
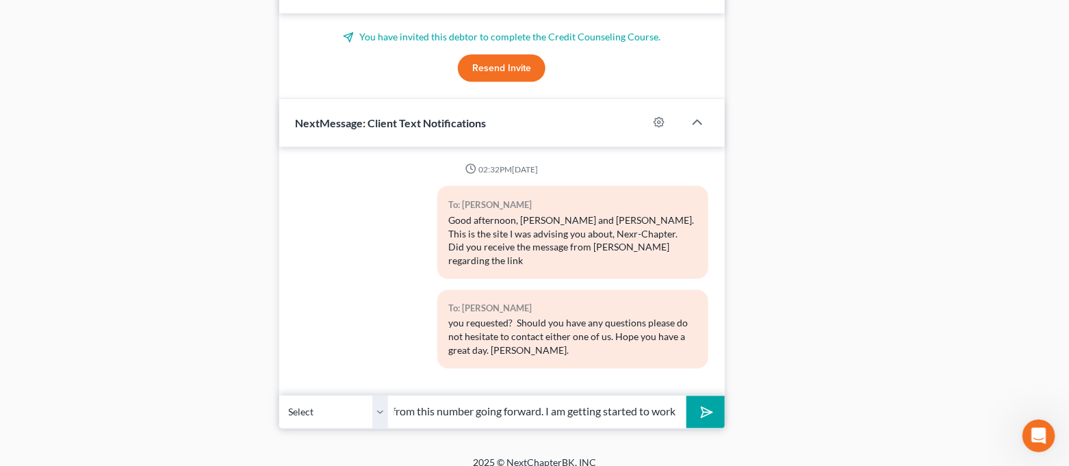
scroll to position [0, 467]
type input "Hi [PERSON_NAME]. This is [PERSON_NAME] from [PERSON_NAME] Law Firm. We will be…"
click at [686, 396] on button "submit" at bounding box center [705, 412] width 38 height 32
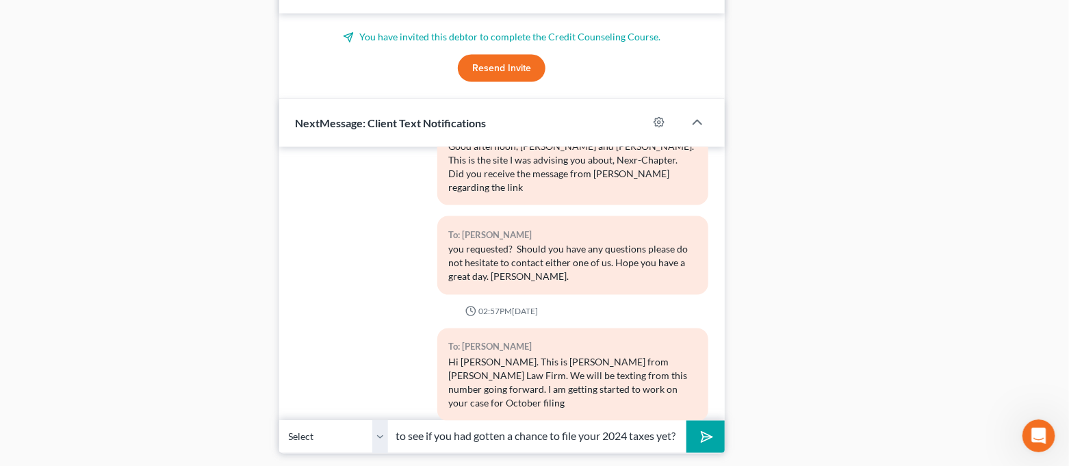
scroll to position [0, 58]
type input "but wanted to see if you had gotten a chance to file your 2024 taxes yet?"
click at [686, 421] on button "submit" at bounding box center [705, 437] width 38 height 32
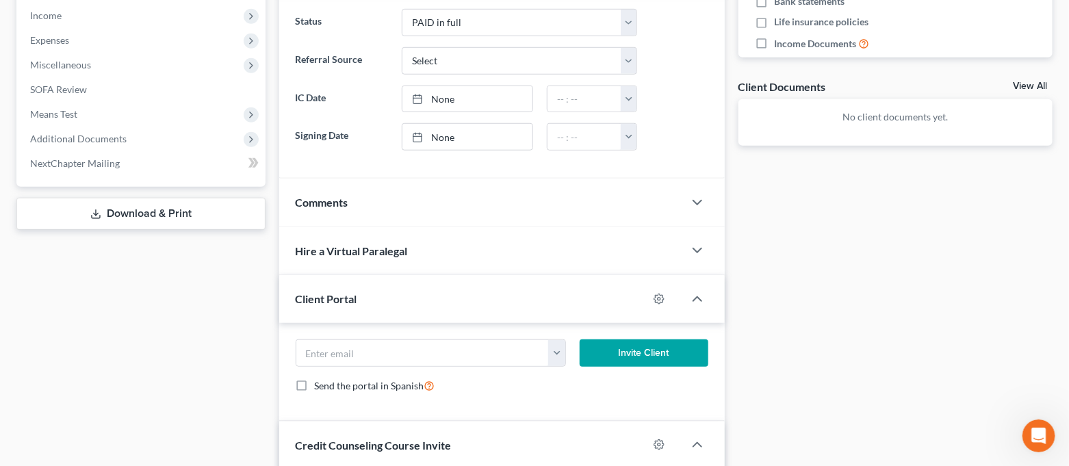
scroll to position [0, 0]
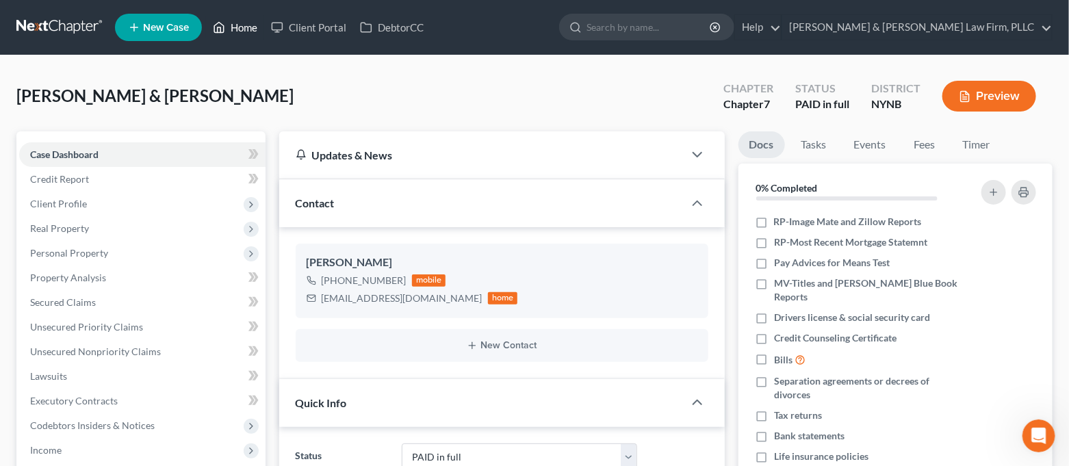
click at [237, 39] on link "Home" at bounding box center [235, 27] width 58 height 25
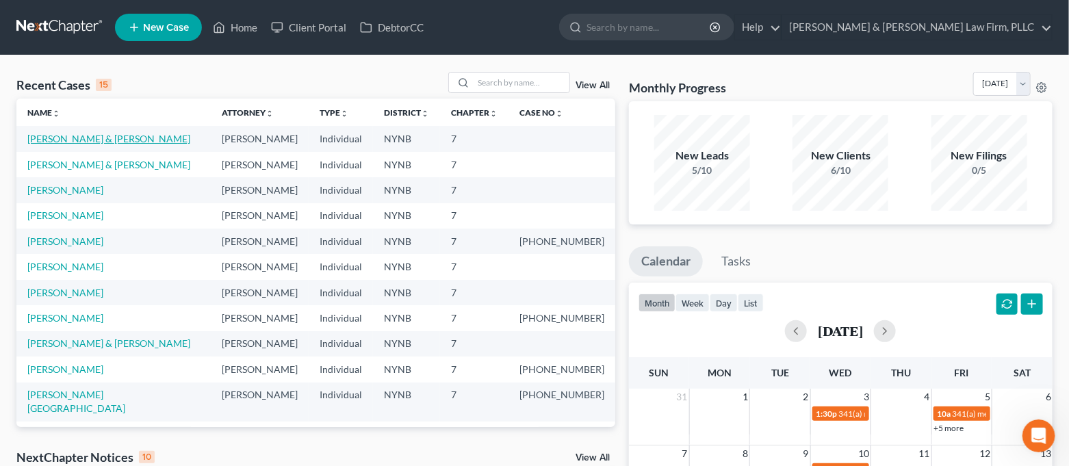
click at [92, 133] on link "[PERSON_NAME] & [PERSON_NAME]" at bounding box center [108, 139] width 163 height 12
select select "6"
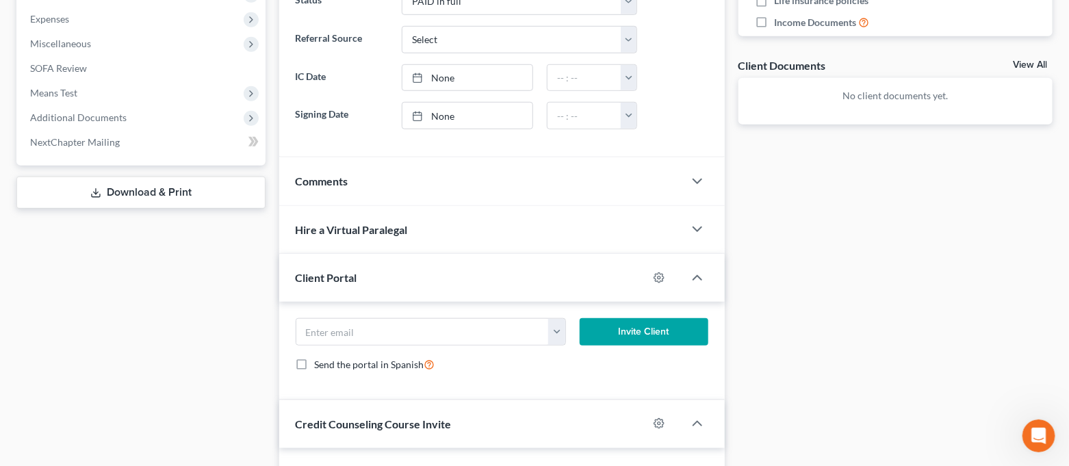
scroll to position [912, 0]
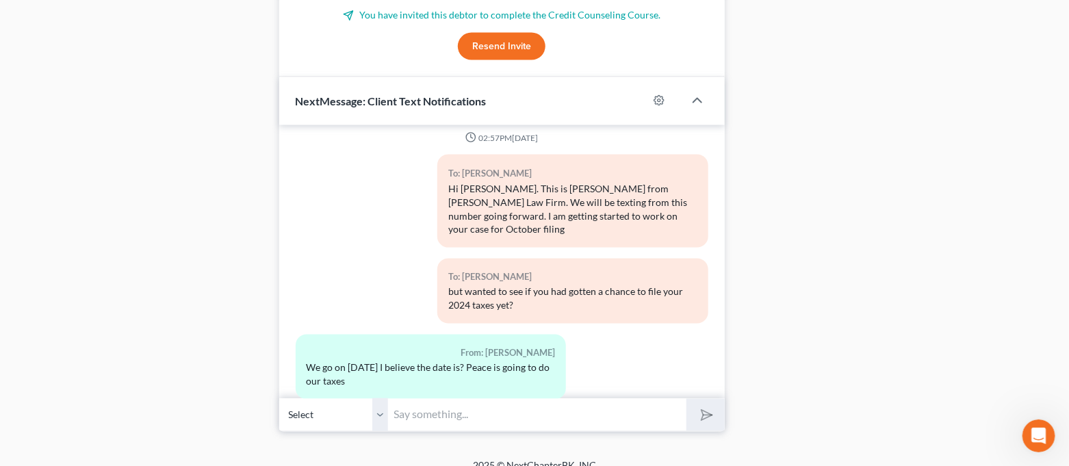
click at [477, 410] on input "text" at bounding box center [538, 415] width 298 height 34
type input "Perfect. I will sending you an email shortly with two forms. I see that one of …"
click at [1024, 430] on div "Open Intercom Messenger" at bounding box center [1036, 433] width 45 height 45
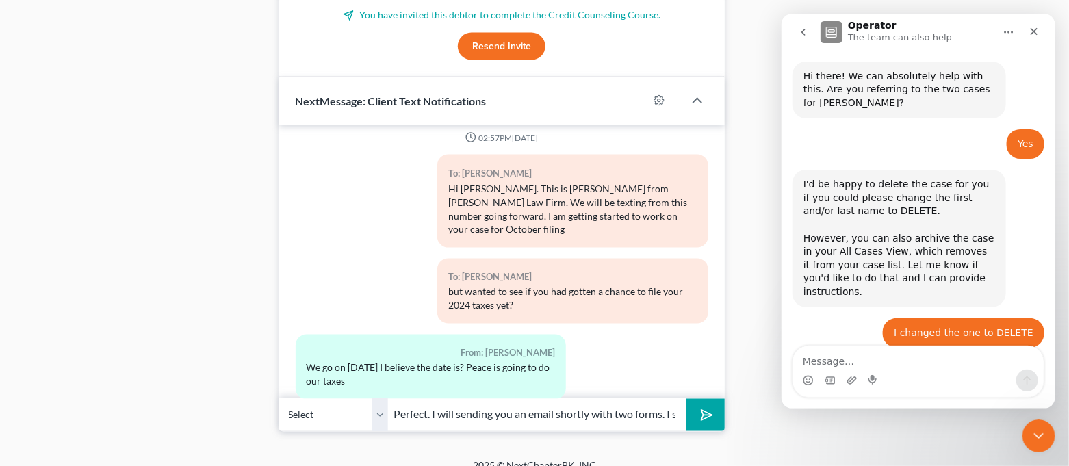
scroll to position [507, 0]
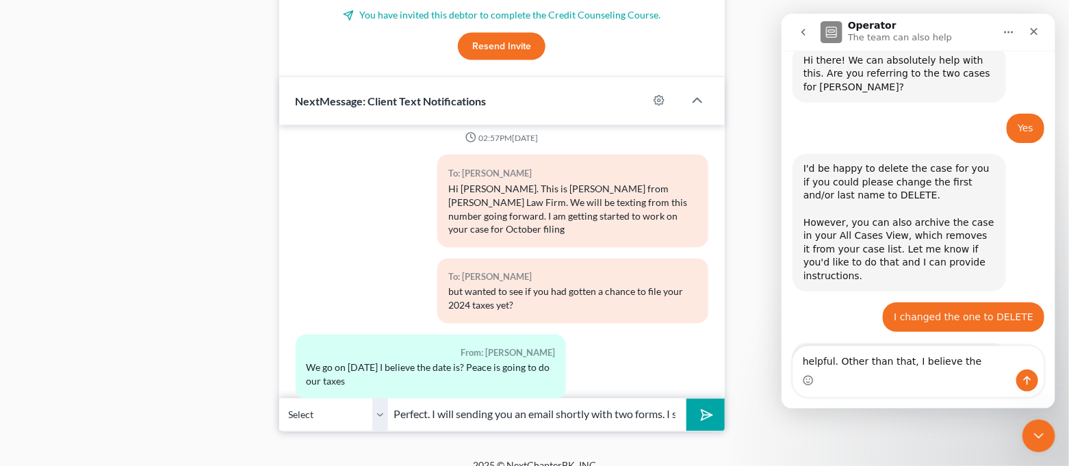
click at [987, 364] on textarea "helpful. Other than that, I believe the" at bounding box center [917, 357] width 250 height 23
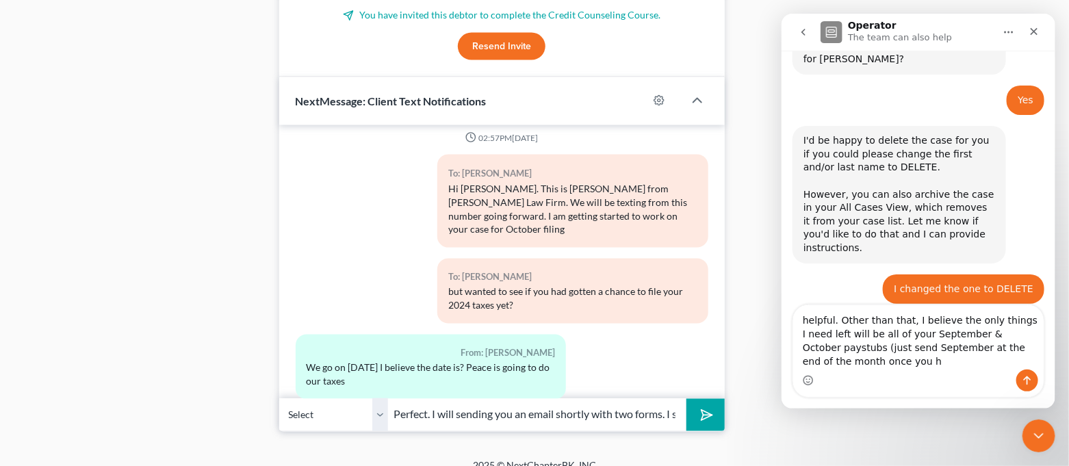
scroll to position [548, 0]
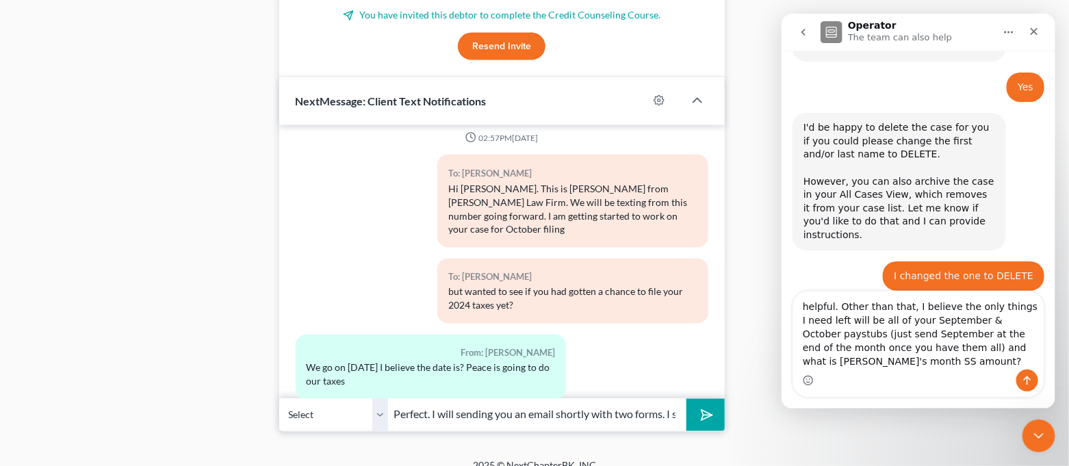
drag, startPoint x: 798, startPoint y: 317, endPoint x: 1060, endPoint y: 378, distance: 268.3
click at [1054, 378] on html "Operator The team can also help Have a quick question or need help finding some…" at bounding box center [918, 211] width 274 height 395
type textarea "helpful. Other than that, I believe the only things I need left will be all of …"
click at [719, 410] on button "submit" at bounding box center [705, 415] width 38 height 32
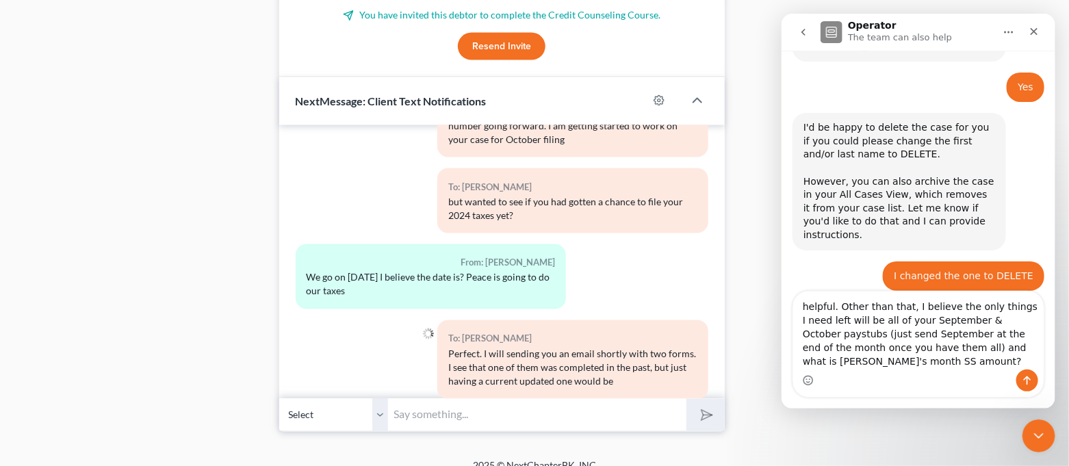
paste input "helpful. Other than that, I believe the only things I need left will be all of …"
type input "helpful. Other than that, I believe the only things I need left will be all of …"
click at [711, 408] on icon "submit" at bounding box center [704, 415] width 14 height 14
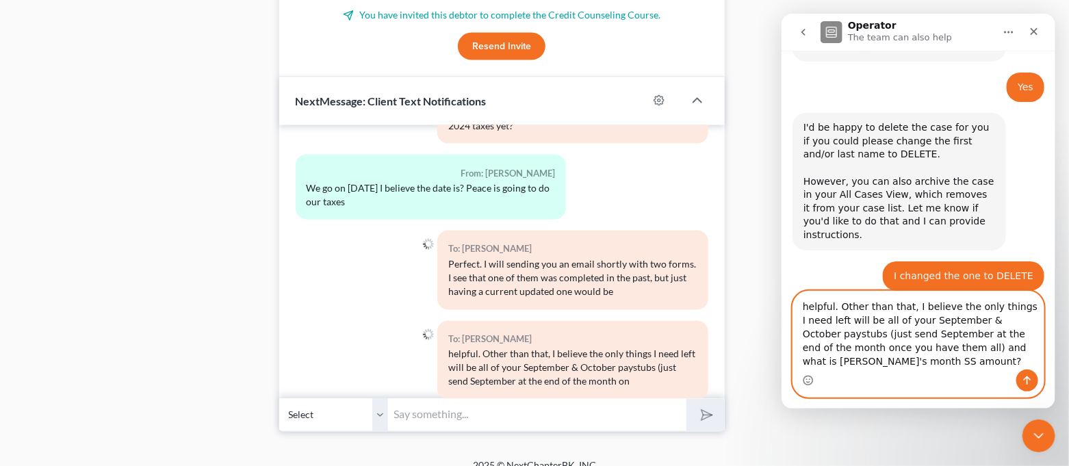
click at [837, 356] on textarea "helpful. Other than that, I believe the only things I need left will be all of …" at bounding box center [917, 330] width 250 height 78
drag, startPoint x: 998, startPoint y: 348, endPoint x: 1033, endPoint y: 361, distance: 37.9
click at [1033, 361] on textarea "helpful. Other than that, I believe the only things I need left will be all of …" at bounding box center [917, 330] width 250 height 78
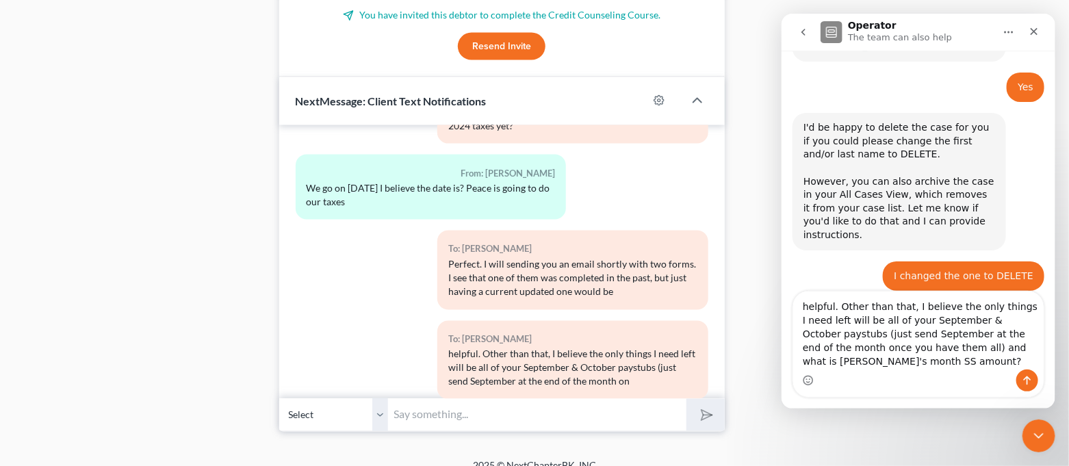
paste input "once you have them all) and what is [PERSON_NAME]'s month SS amount?"
type input "once you have them all) and what is [PERSON_NAME]'s month SS amount?"
click at [701, 415] on icon "submit" at bounding box center [703, 414] width 19 height 19
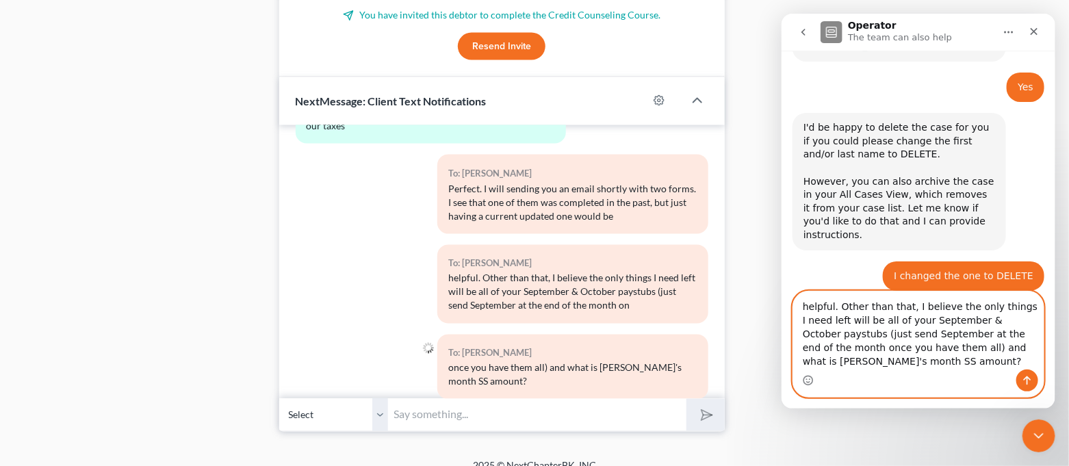
click at [865, 346] on textarea "helpful. Other than that, I believe the only things I need left will be all of …" at bounding box center [917, 330] width 250 height 78
drag, startPoint x: 800, startPoint y: 320, endPoint x: 1036, endPoint y: 362, distance: 239.7
click at [1036, 362] on textarea "helpful. Other than that, I believe the only things I need left will be all of …" at bounding box center [917, 330] width 250 height 78
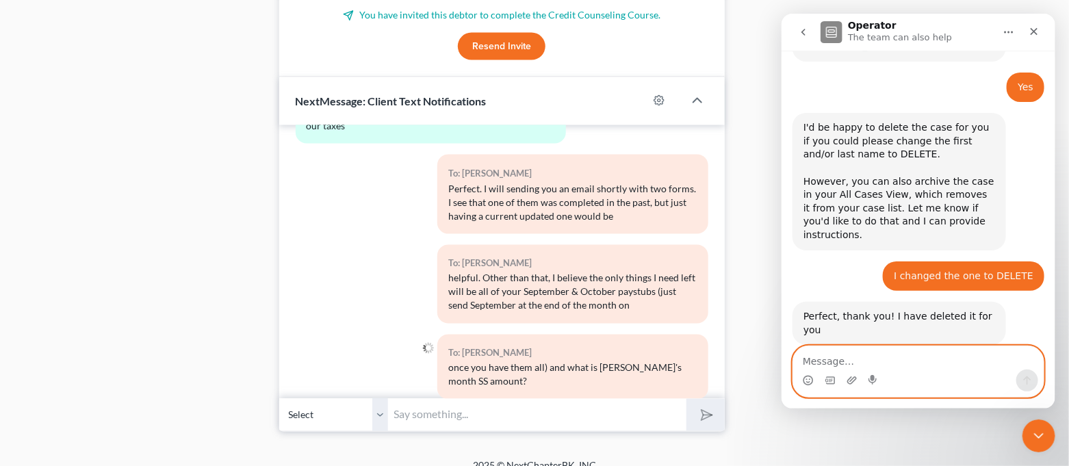
scroll to position [507, 0]
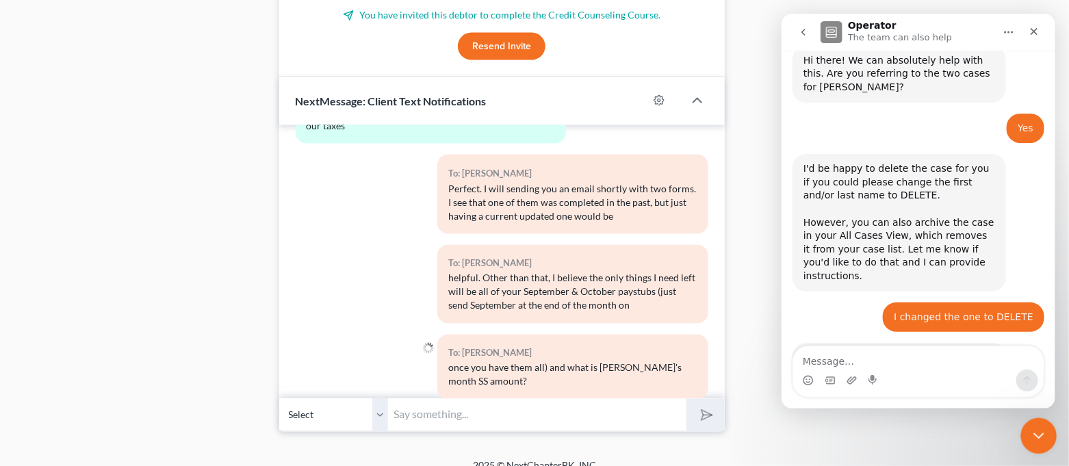
click at [1038, 421] on div "Close Intercom Messenger" at bounding box center [1036, 433] width 33 height 33
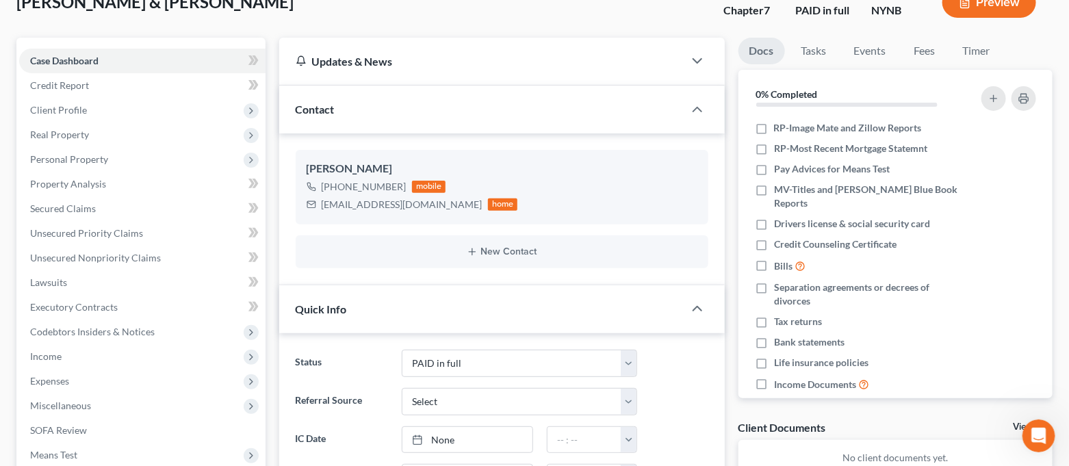
scroll to position [0, 0]
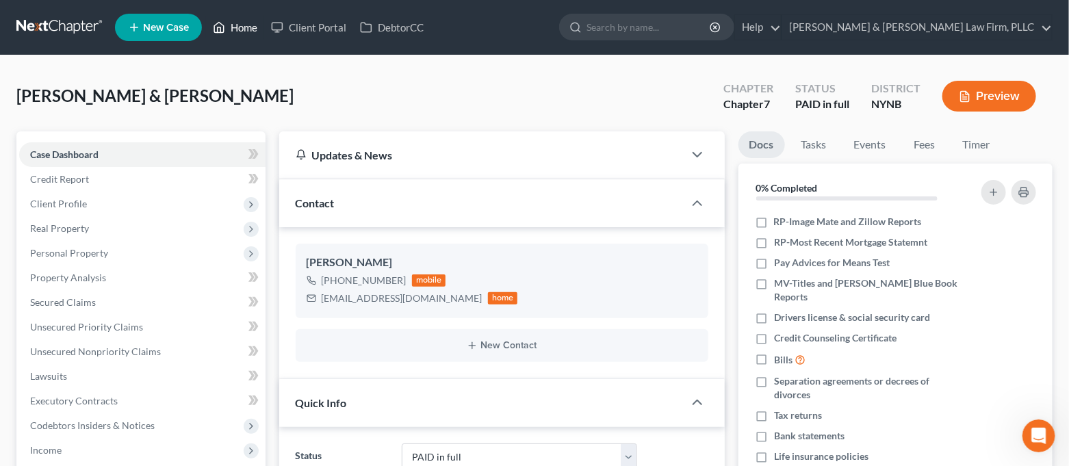
drag, startPoint x: 250, startPoint y: 29, endPoint x: 235, endPoint y: 1, distance: 31.5
click at [250, 29] on link "Home" at bounding box center [235, 27] width 58 height 25
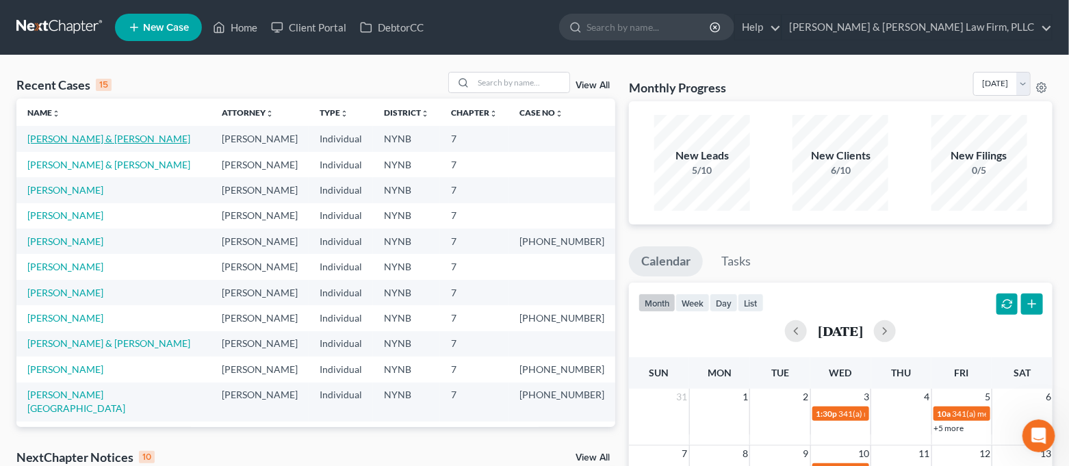
click at [127, 140] on link "[PERSON_NAME] & [PERSON_NAME]" at bounding box center [108, 139] width 163 height 12
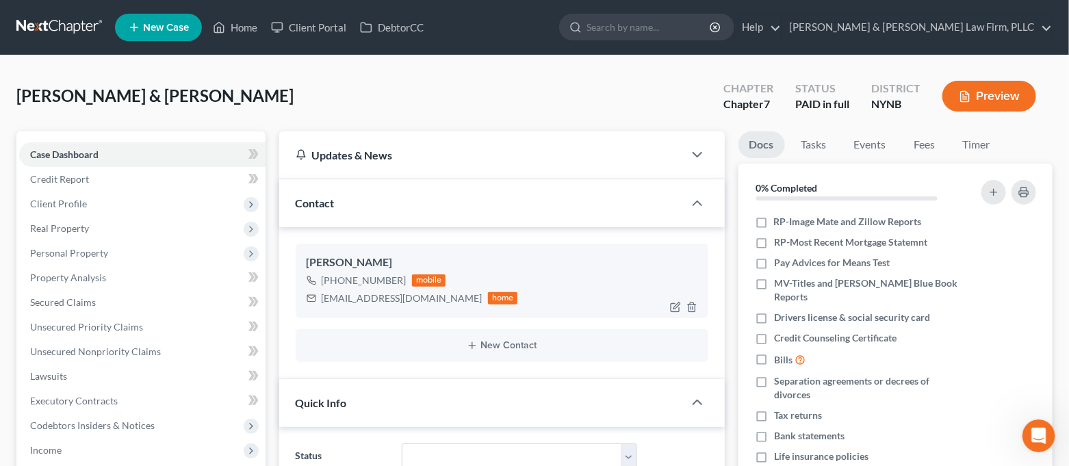
scroll to position [482, 0]
drag, startPoint x: 408, startPoint y: 298, endPoint x: 322, endPoint y: 304, distance: 85.8
click at [322, 304] on div "[EMAIL_ADDRESS][DOMAIN_NAME]" at bounding box center [402, 298] width 161 height 14
copy div "[EMAIL_ADDRESS][DOMAIN_NAME]"
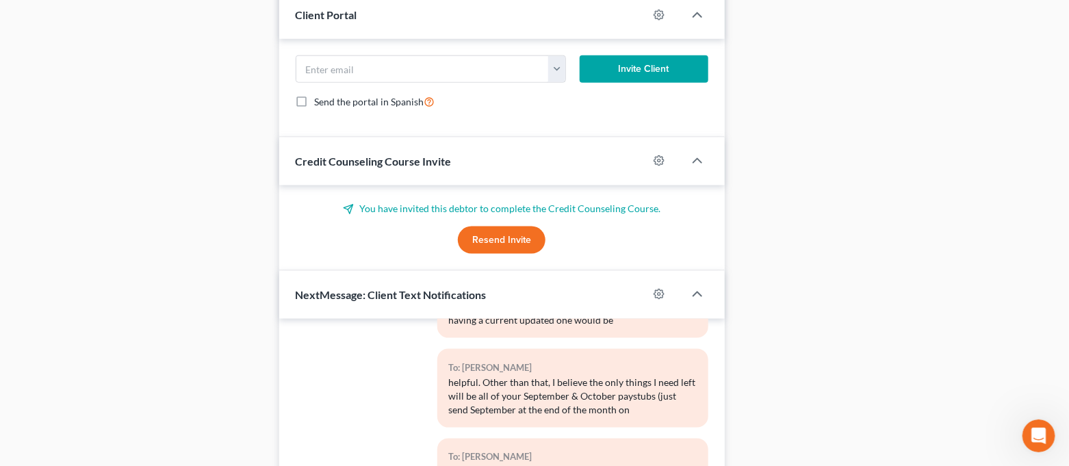
scroll to position [912, 0]
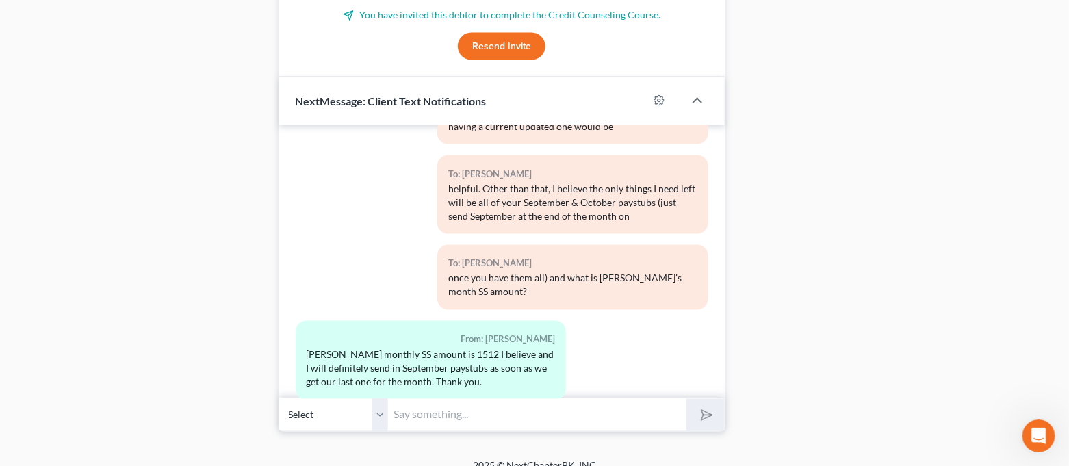
click at [478, 413] on input "text" at bounding box center [538, 415] width 298 height 34
type input "What is your email? That one I had written down from [PERSON_NAME] did not work"
click at [686, 399] on button "submit" at bounding box center [705, 415] width 38 height 32
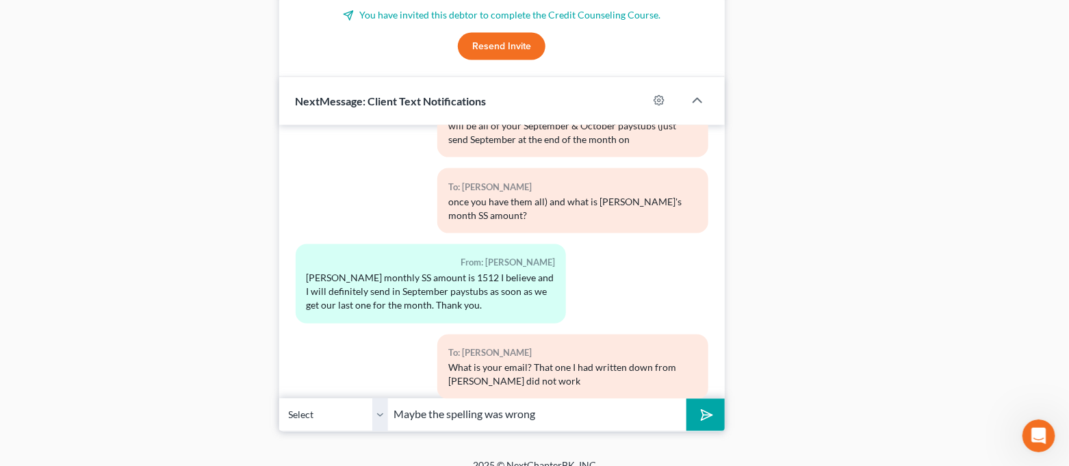
type input "Maybe the spelling was wrong"
click at [686, 399] on button "submit" at bounding box center [705, 415] width 38 height 32
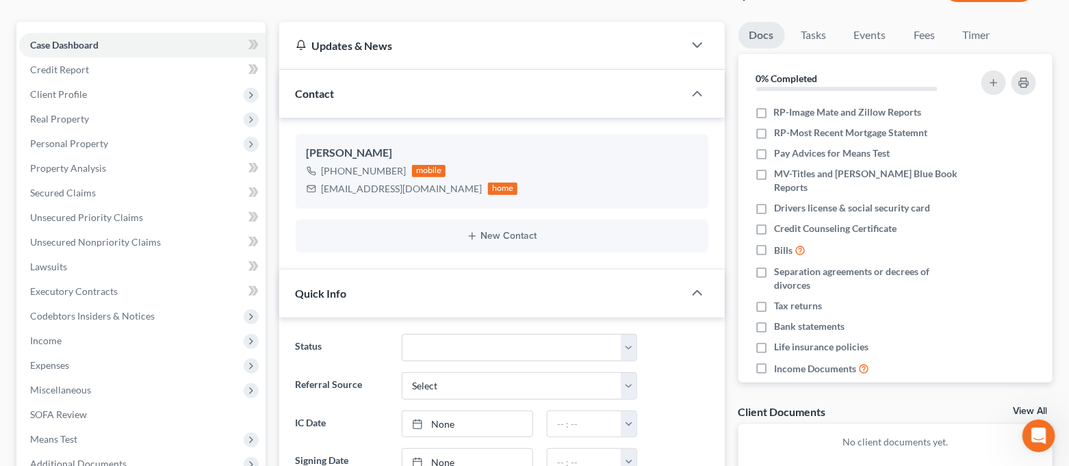
scroll to position [0, 0]
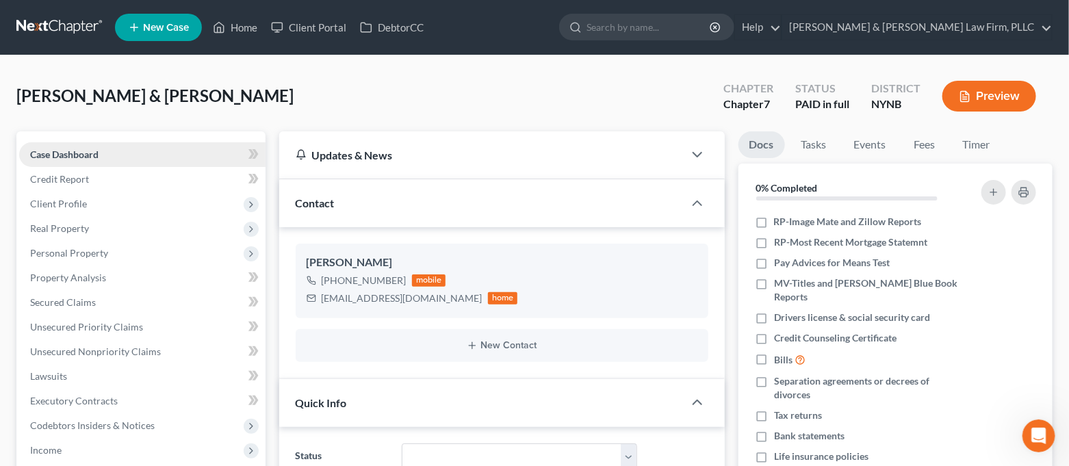
click at [161, 157] on link "Case Dashboard" at bounding box center [142, 154] width 246 height 25
click at [169, 177] on link "Credit Report" at bounding box center [142, 179] width 246 height 25
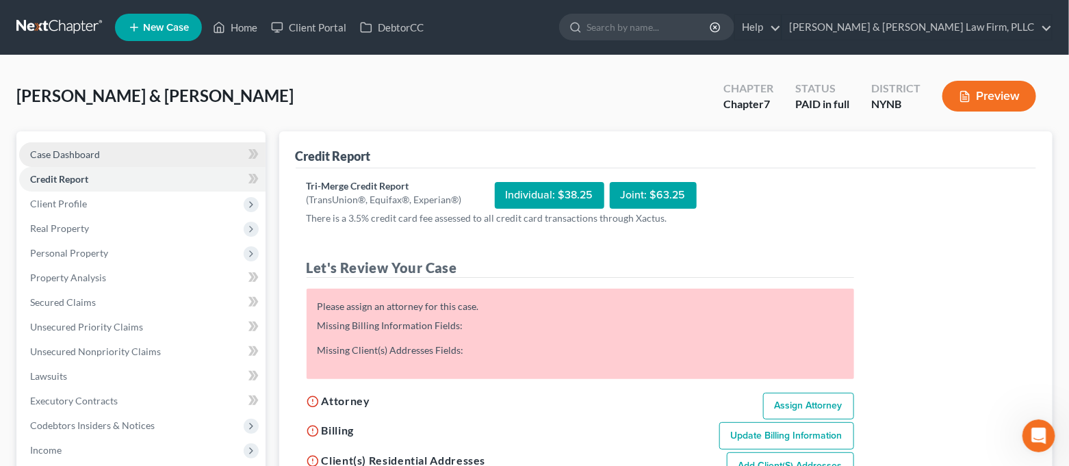
click at [156, 148] on link "Case Dashboard" at bounding box center [142, 154] width 246 height 25
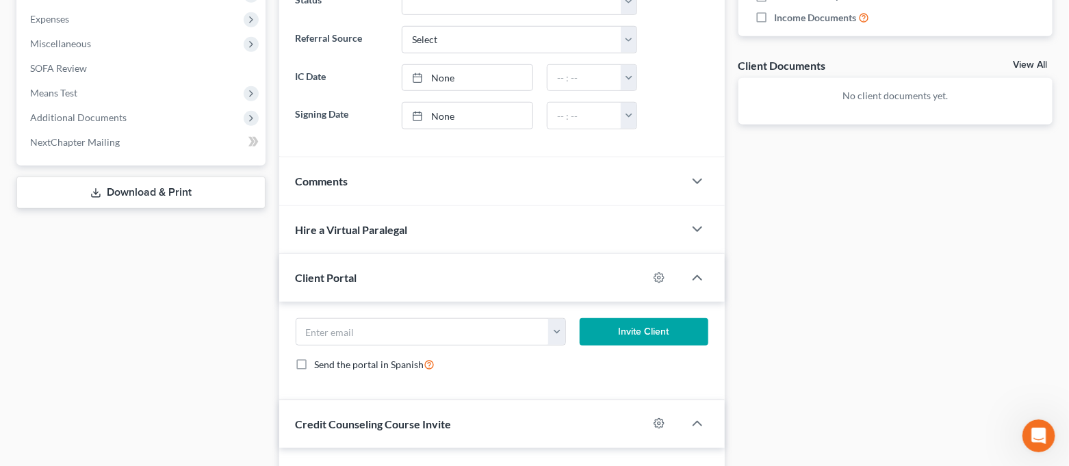
scroll to position [912, 0]
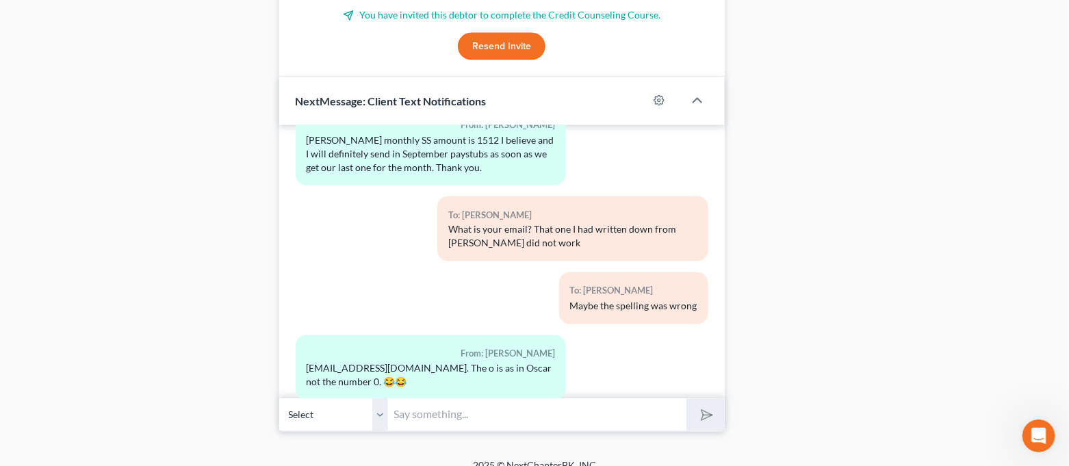
click at [538, 418] on input "text" at bounding box center [538, 415] width 298 height 34
click at [674, 419] on input "Great thank you!! The spelling was definitely wrong on your file" at bounding box center [538, 415] width 298 height 34
type input "Great thank you!! The spelling was definitely wrong on your file"
click at [686, 399] on button "submit" at bounding box center [705, 415] width 38 height 32
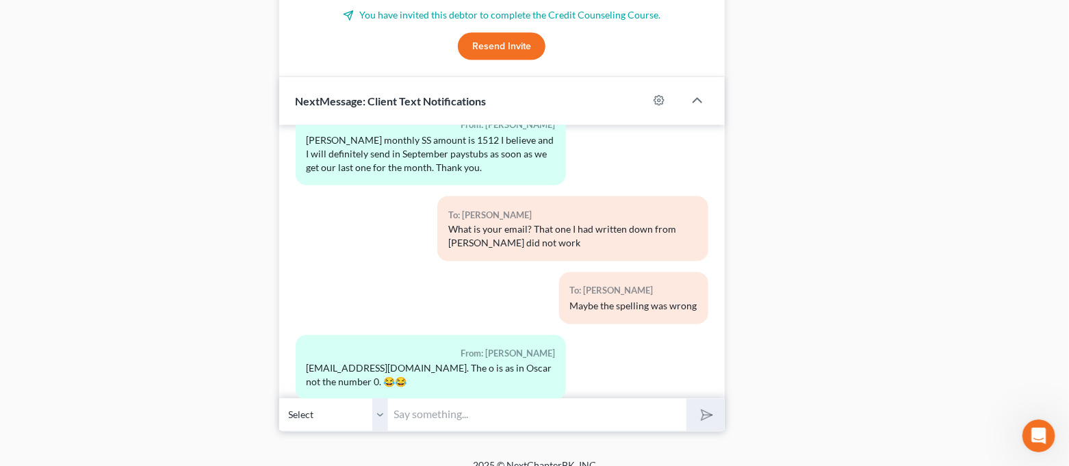
scroll to position [863, 0]
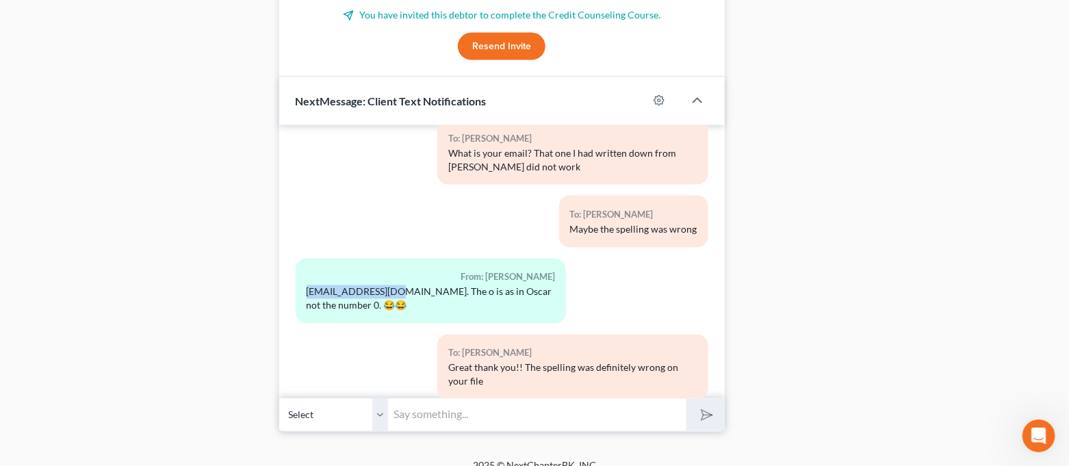
drag, startPoint x: 395, startPoint y: 263, endPoint x: 308, endPoint y: 268, distance: 87.7
click at [308, 285] on div "[EMAIL_ADDRESS][DOMAIN_NAME]. The o is as in Oscar not the number 0. 😂😂" at bounding box center [431, 298] width 248 height 27
copy div "[EMAIL_ADDRESS][DOMAIN_NAME]"
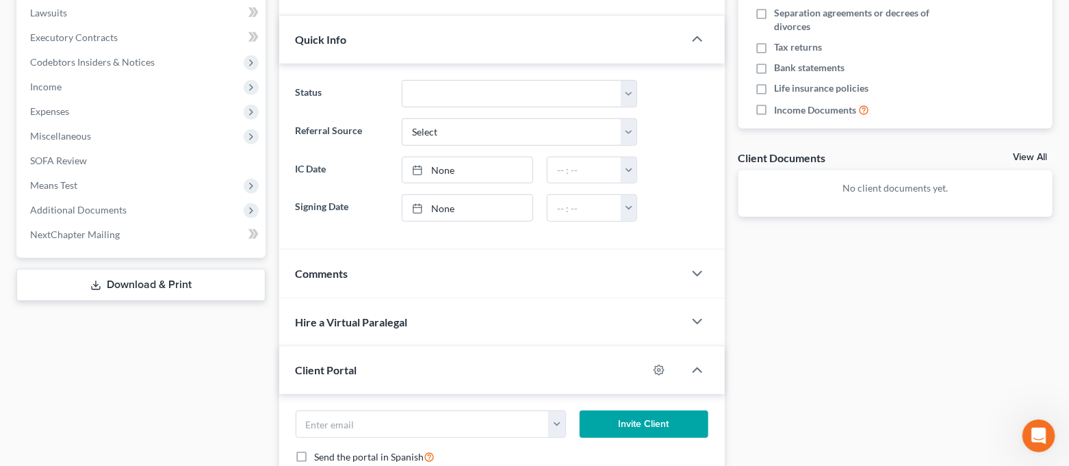
scroll to position [0, 0]
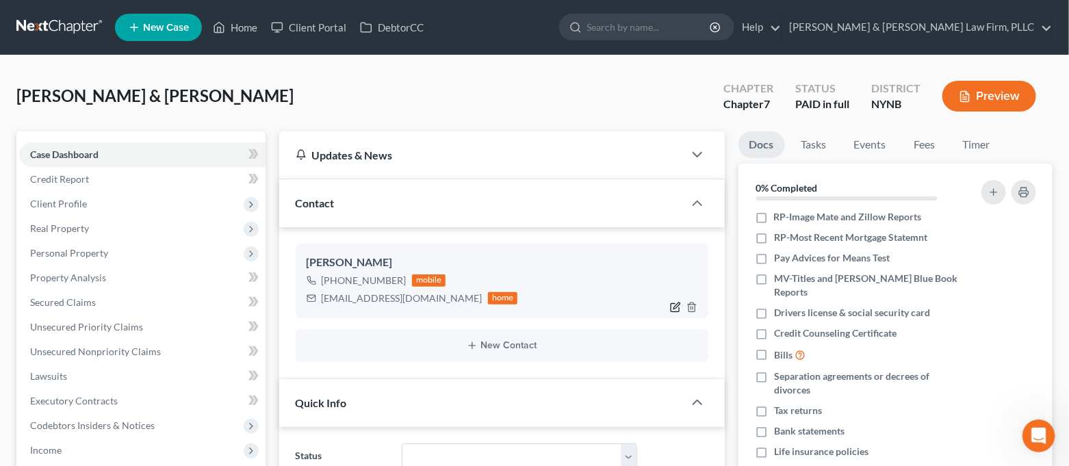
click at [672, 308] on icon "button" at bounding box center [675, 307] width 11 height 11
select select "0"
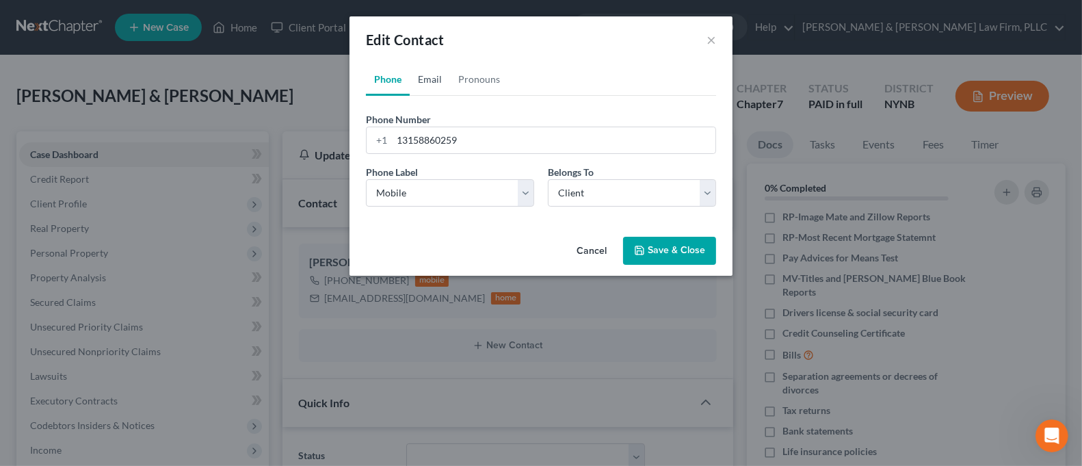
click at [416, 77] on link "Email" at bounding box center [430, 79] width 40 height 33
drag, startPoint x: 520, startPoint y: 151, endPoint x: 369, endPoint y: 149, distance: 150.5
click at [369, 149] on div "[EMAIL_ADDRESS][DOMAIN_NAME]" at bounding box center [541, 140] width 350 height 27
paste input "vno1"
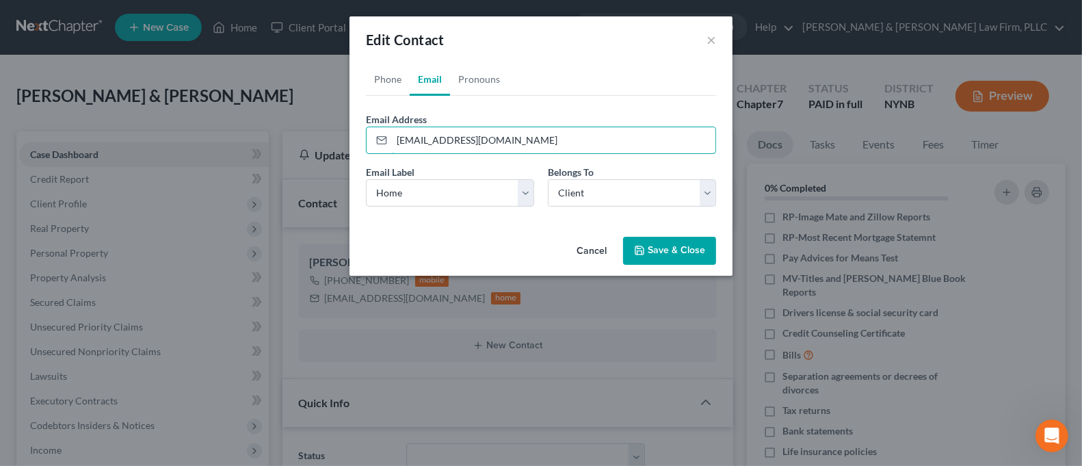
type input "[EMAIL_ADDRESS][DOMAIN_NAME]"
click at [667, 253] on button "Save & Close" at bounding box center [669, 251] width 93 height 29
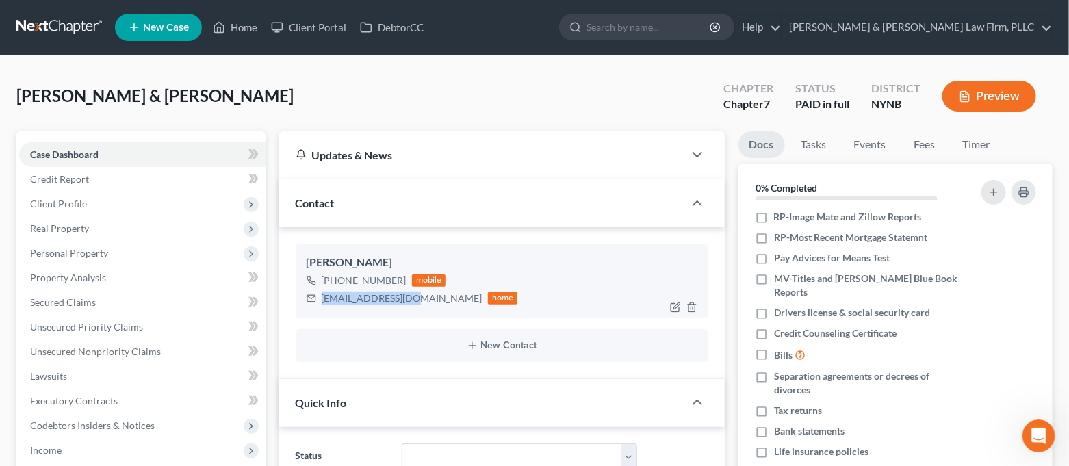
drag, startPoint x: 322, startPoint y: 299, endPoint x: 409, endPoint y: 299, distance: 87.6
click at [409, 299] on div "[EMAIL_ADDRESS][DOMAIN_NAME]" at bounding box center [402, 298] width 161 height 14
copy div "[EMAIL_ADDRESS][DOMAIN_NAME]"
